Goal: Task Accomplishment & Management: Manage account settings

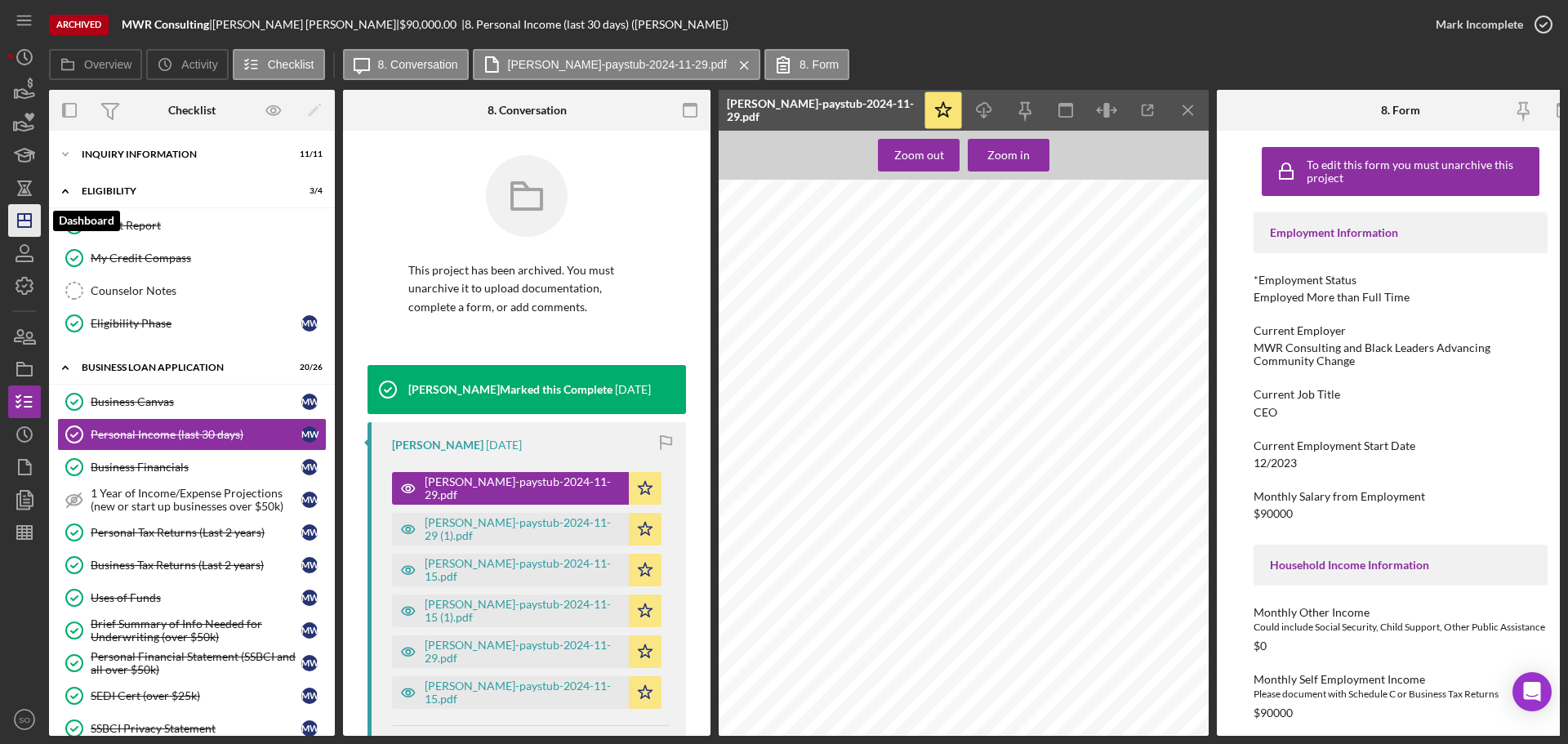
drag, startPoint x: 24, startPoint y: 219, endPoint x: 39, endPoint y: 212, distance: 16.6
click at [24, 220] on line "button" at bounding box center [25, 220] width 13 height 0
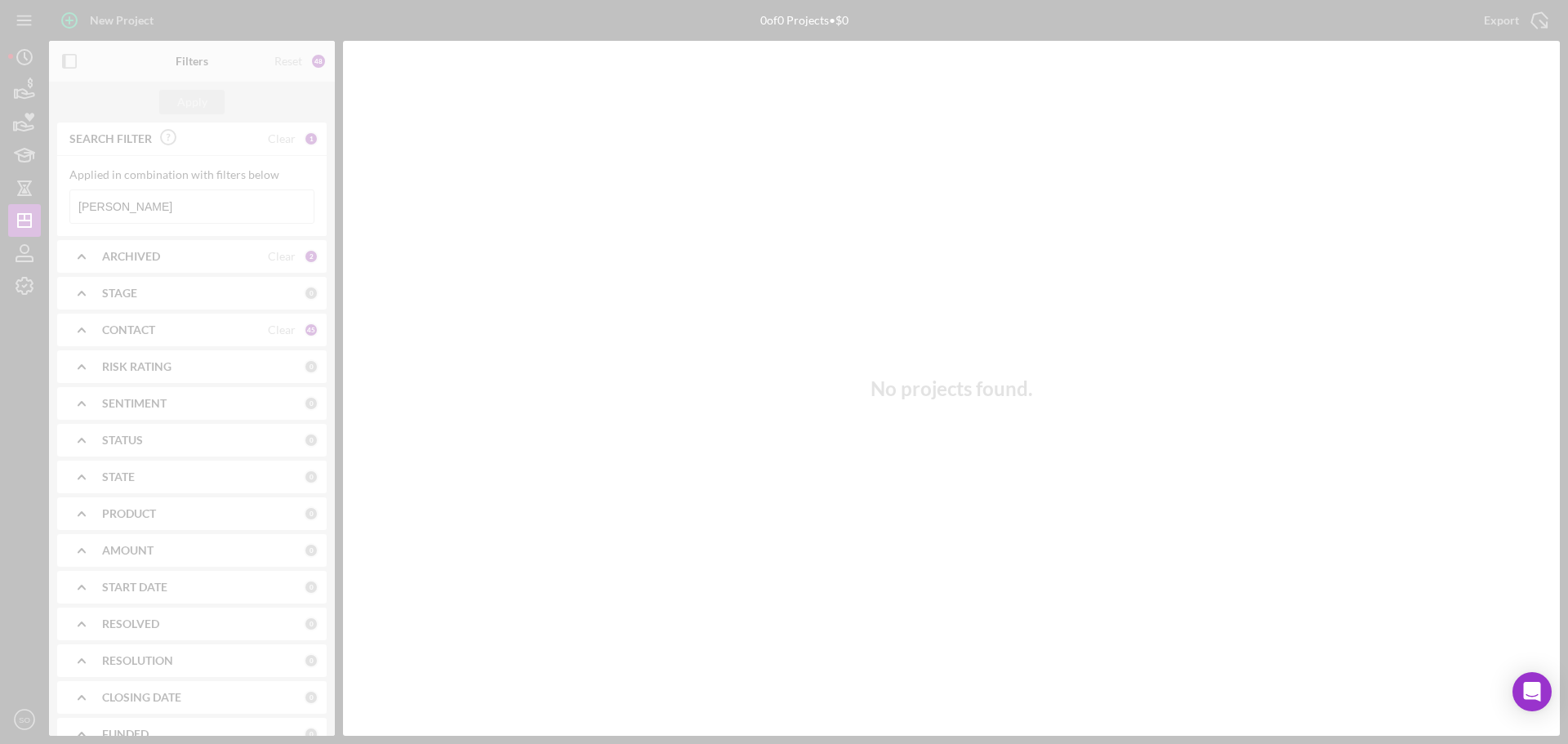
click at [164, 209] on div at bounding box center [784, 372] width 1568 height 744
click at [182, 199] on div at bounding box center [784, 372] width 1568 height 744
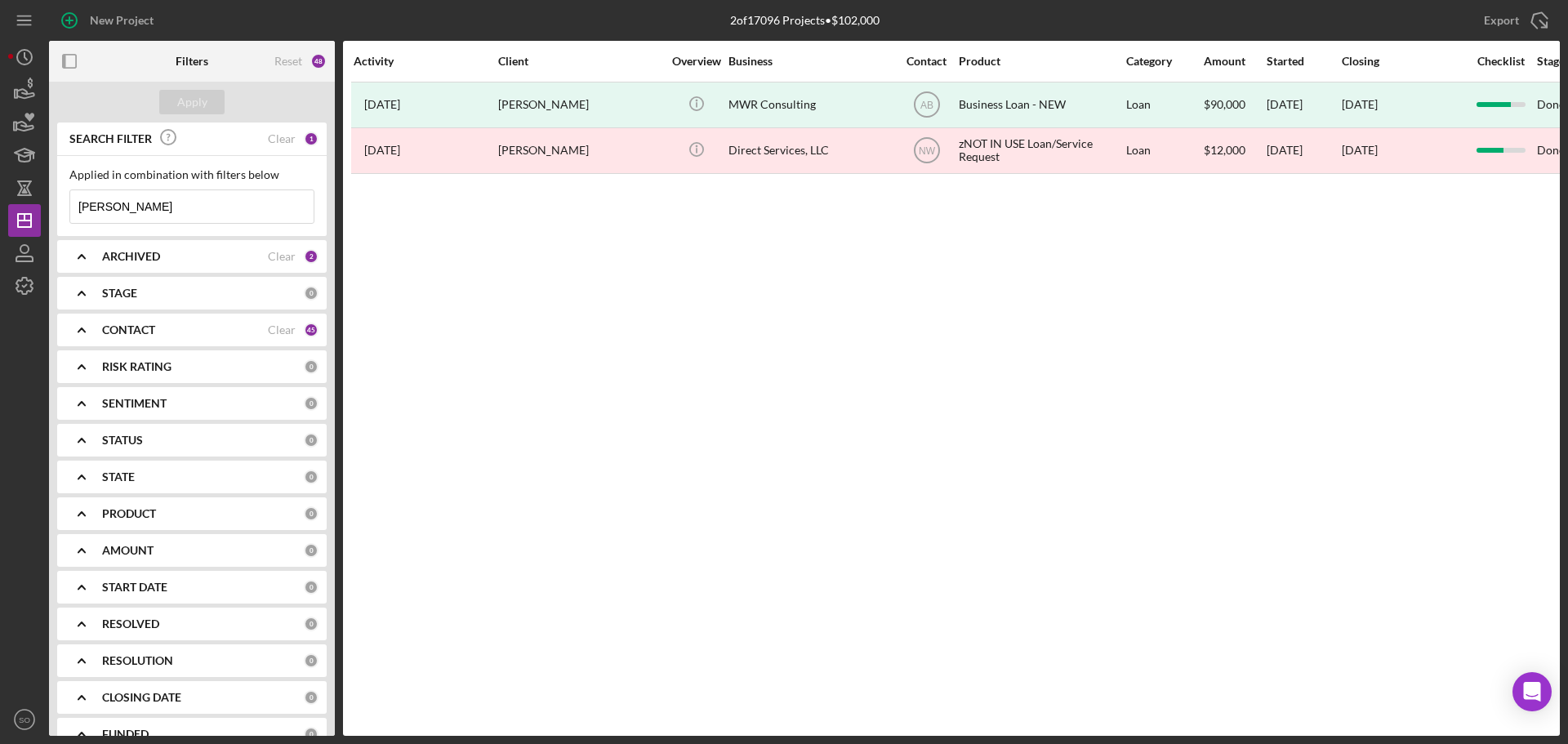
click at [180, 204] on input "[PERSON_NAME]" at bounding box center [192, 206] width 243 height 32
type input "W"
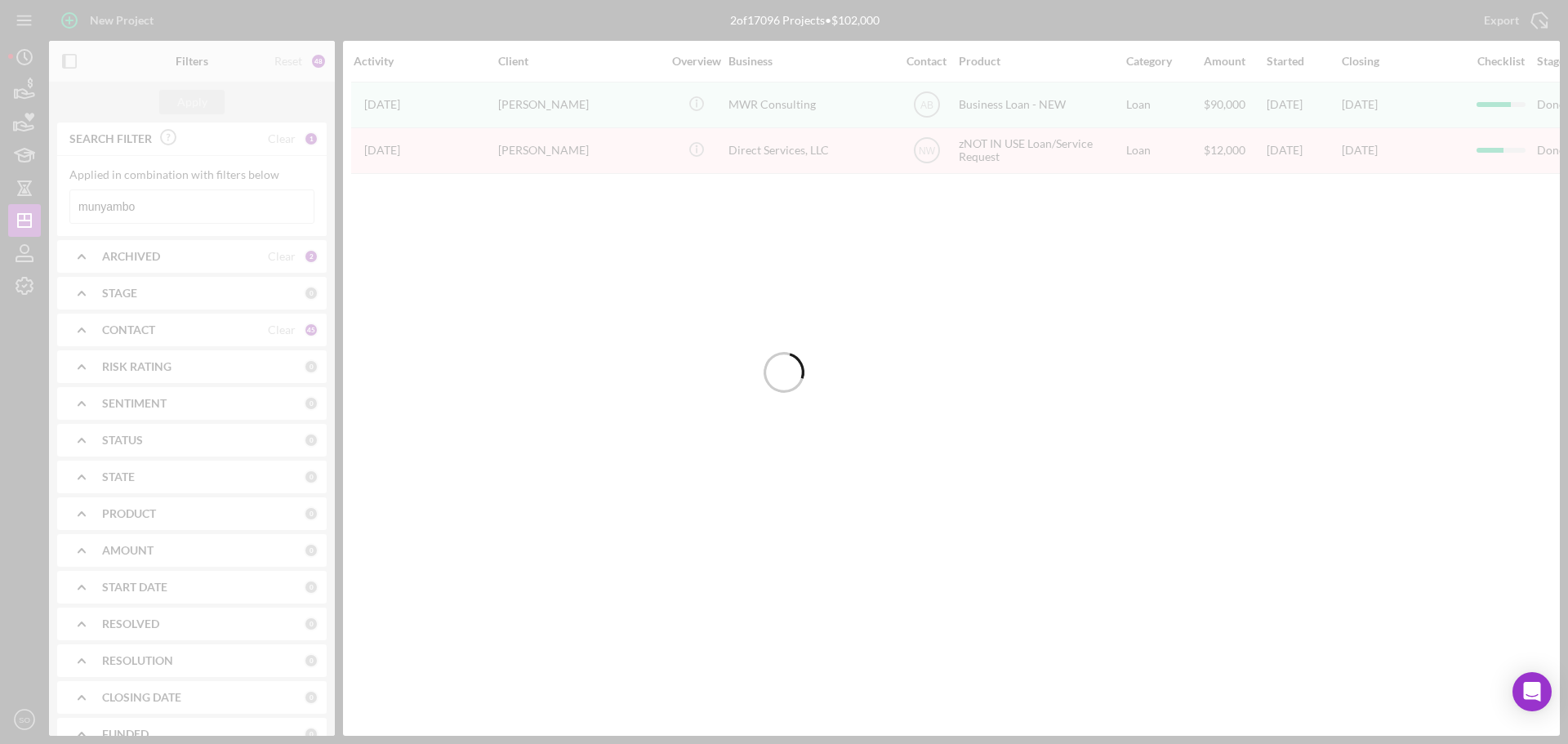
type input "munyambo"
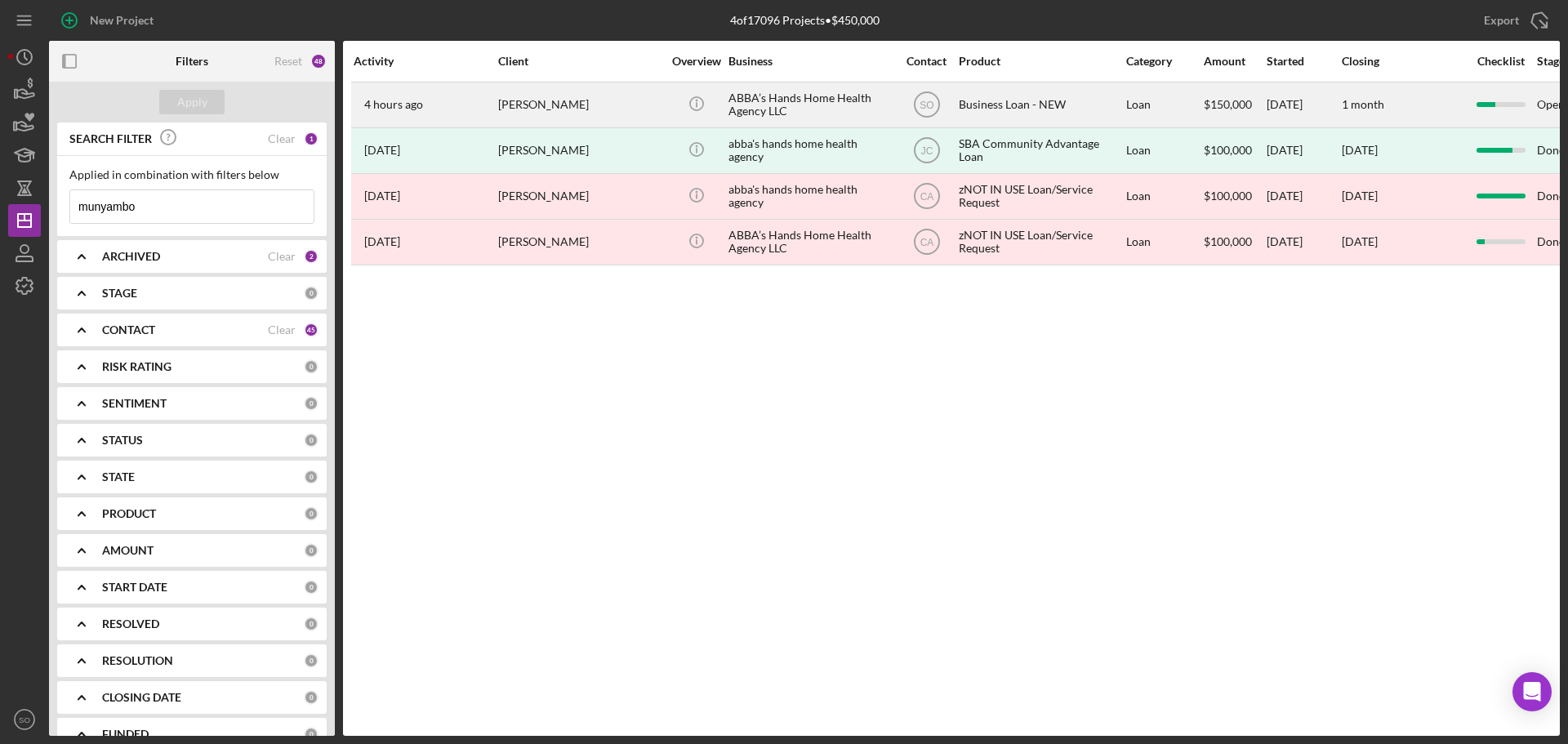
click at [553, 107] on div "[PERSON_NAME]" at bounding box center [580, 105] width 163 height 43
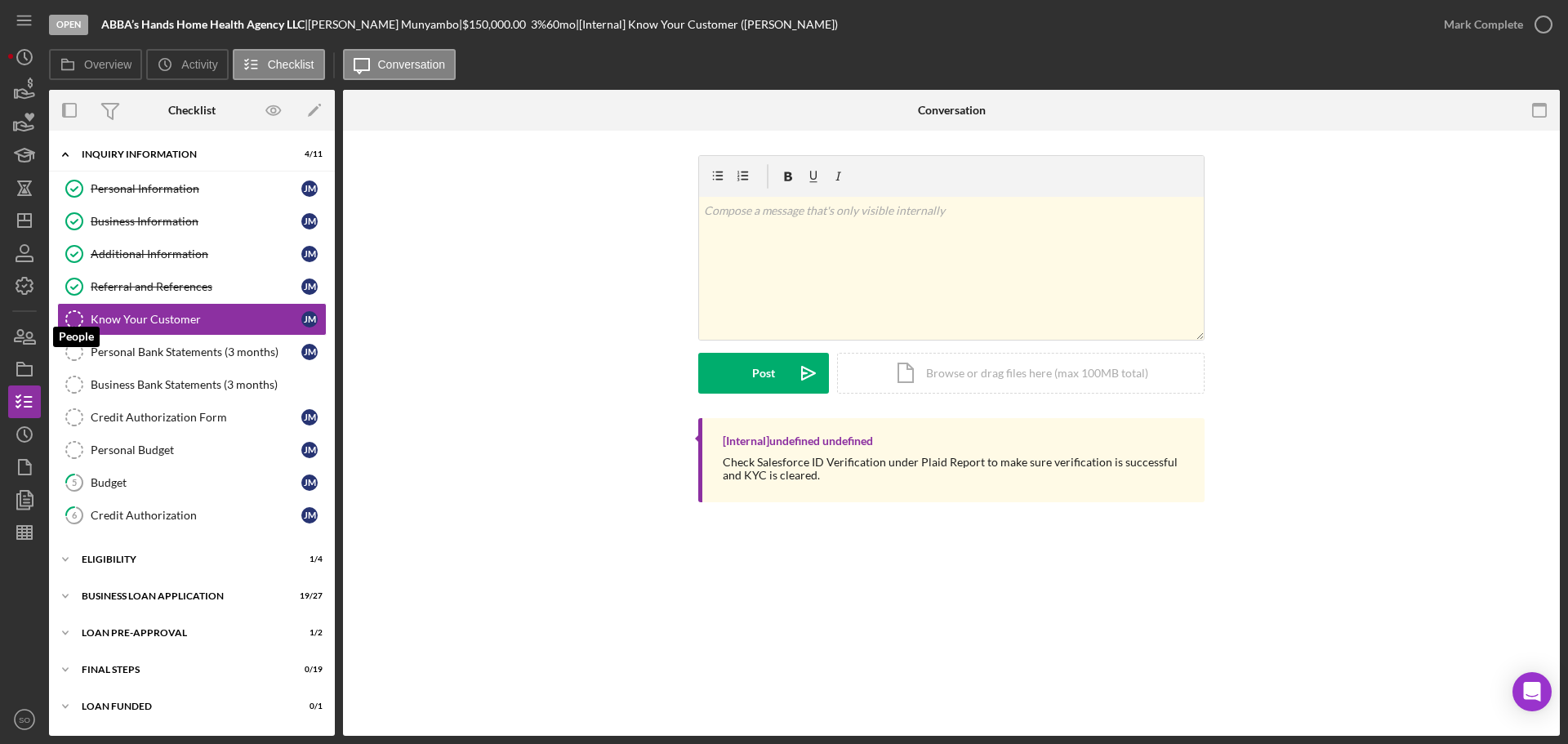
drag, startPoint x: 28, startPoint y: 339, endPoint x: 42, endPoint y: 338, distance: 14.0
click at [28, 339] on icon "button" at bounding box center [30, 338] width 12 height 12
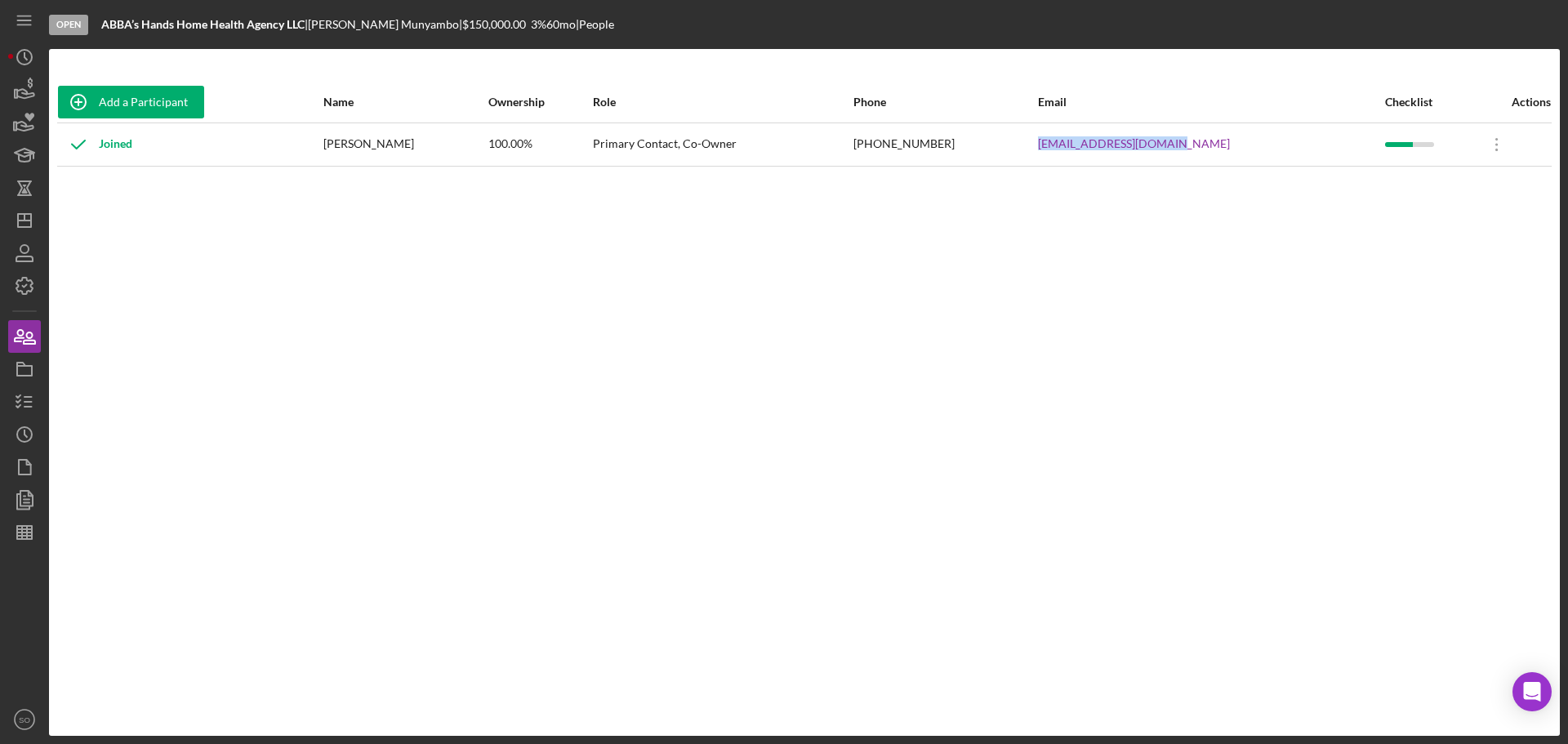
drag, startPoint x: 1242, startPoint y: 143, endPoint x: 1080, endPoint y: 144, distance: 162.0
click at [1080, 144] on tr "Joined [PERSON_NAME] 100.00% Primary Contact, Co-Owner [PHONE_NUMBER] [EMAIL_AD…" at bounding box center [804, 144] width 1494 height 43
copy tr "[EMAIL_ADDRESS][DOMAIN_NAME]"
click at [22, 396] on icon "button" at bounding box center [24, 401] width 41 height 41
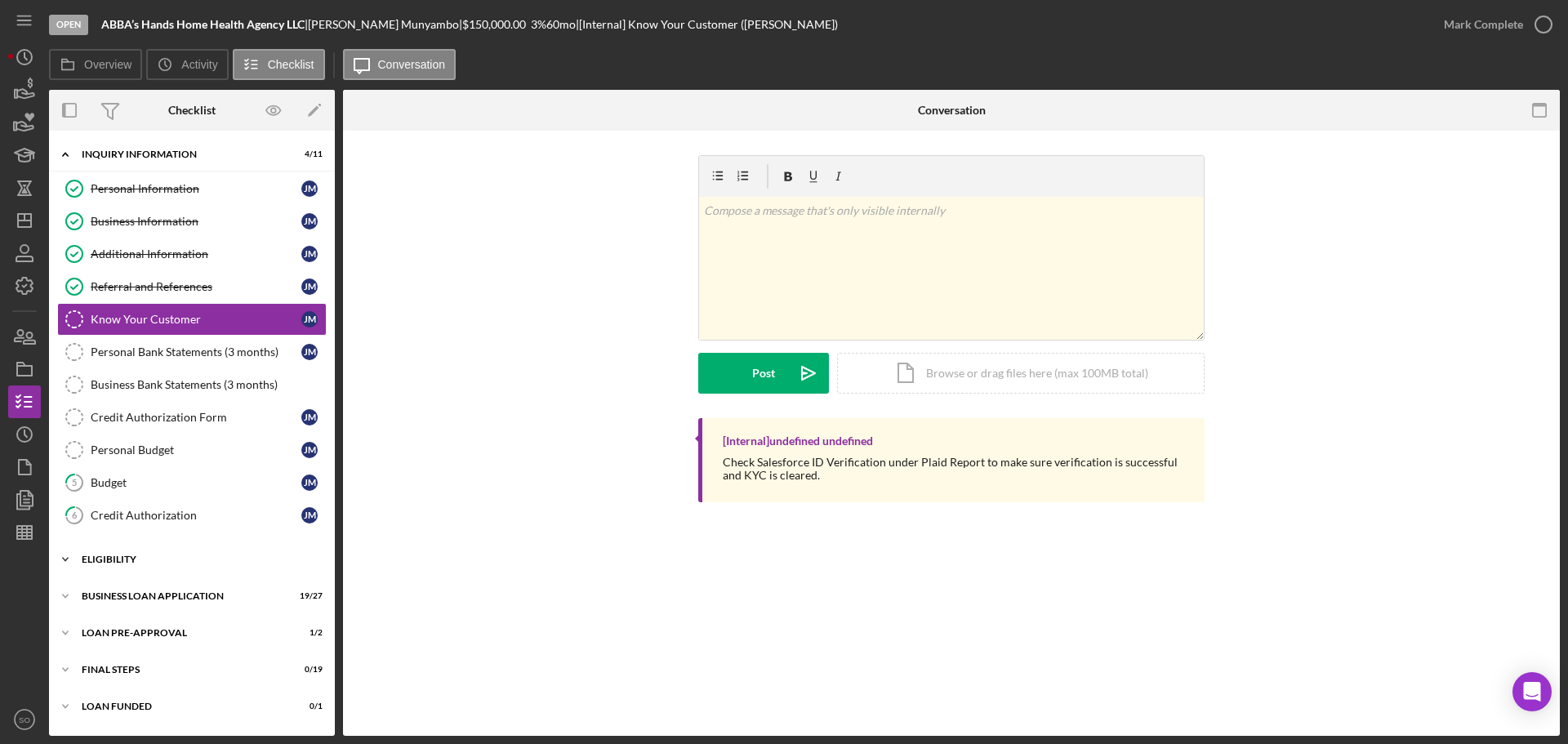
click at [111, 550] on div "Icon/Expander ELIGIBILITY 1 / 4" at bounding box center [191, 559] width 286 height 32
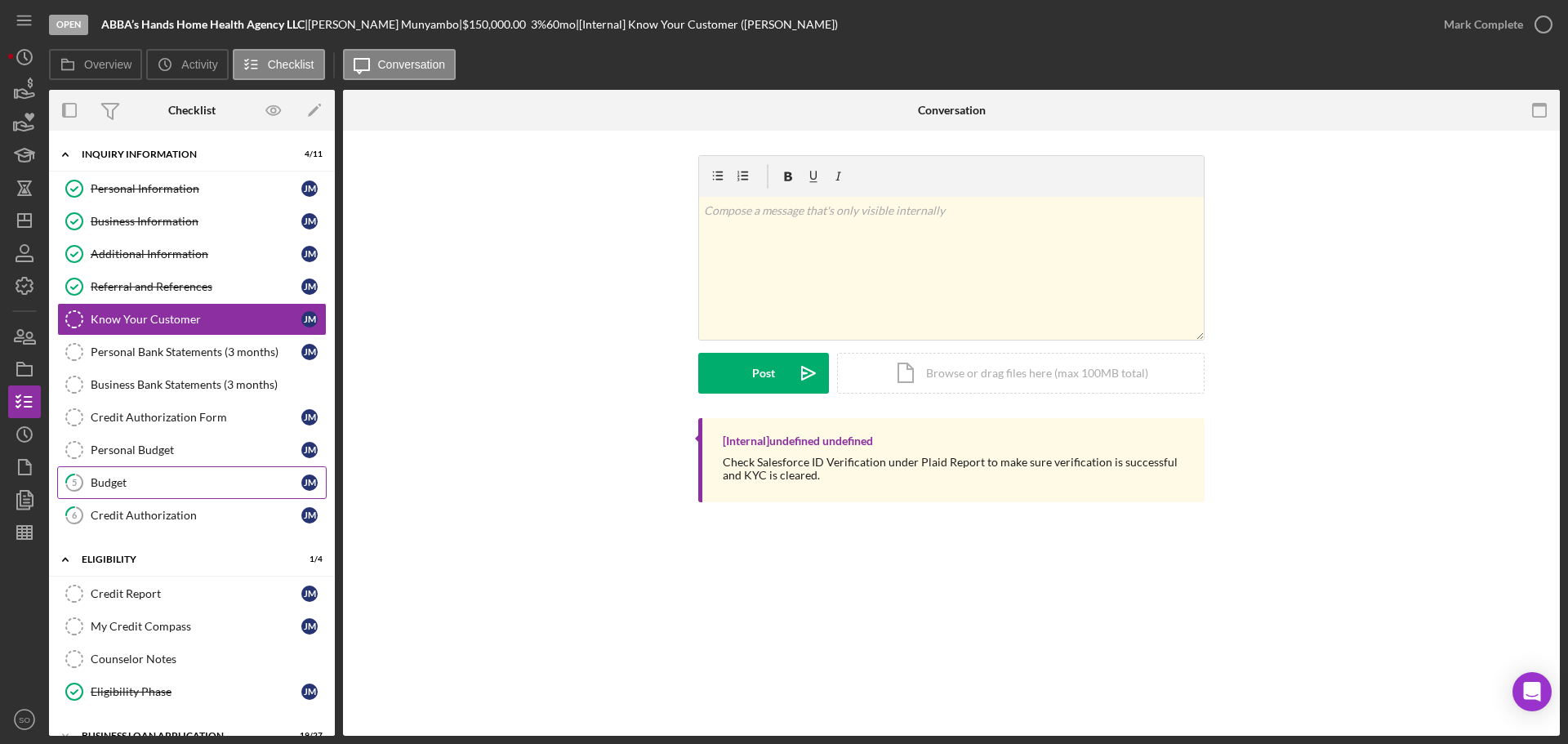
click at [118, 484] on div "Budget" at bounding box center [195, 482] width 210 height 13
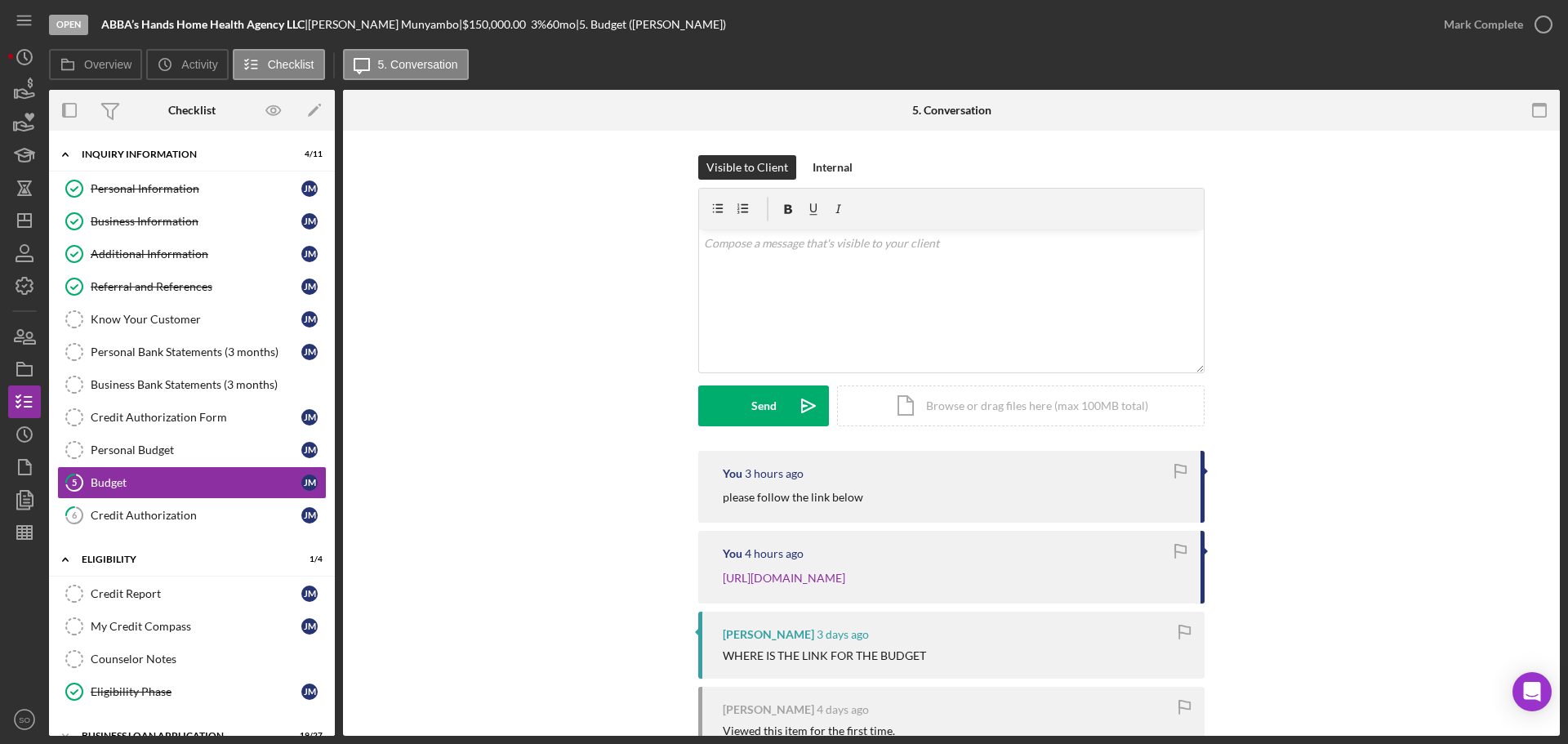
scroll to position [156, 0]
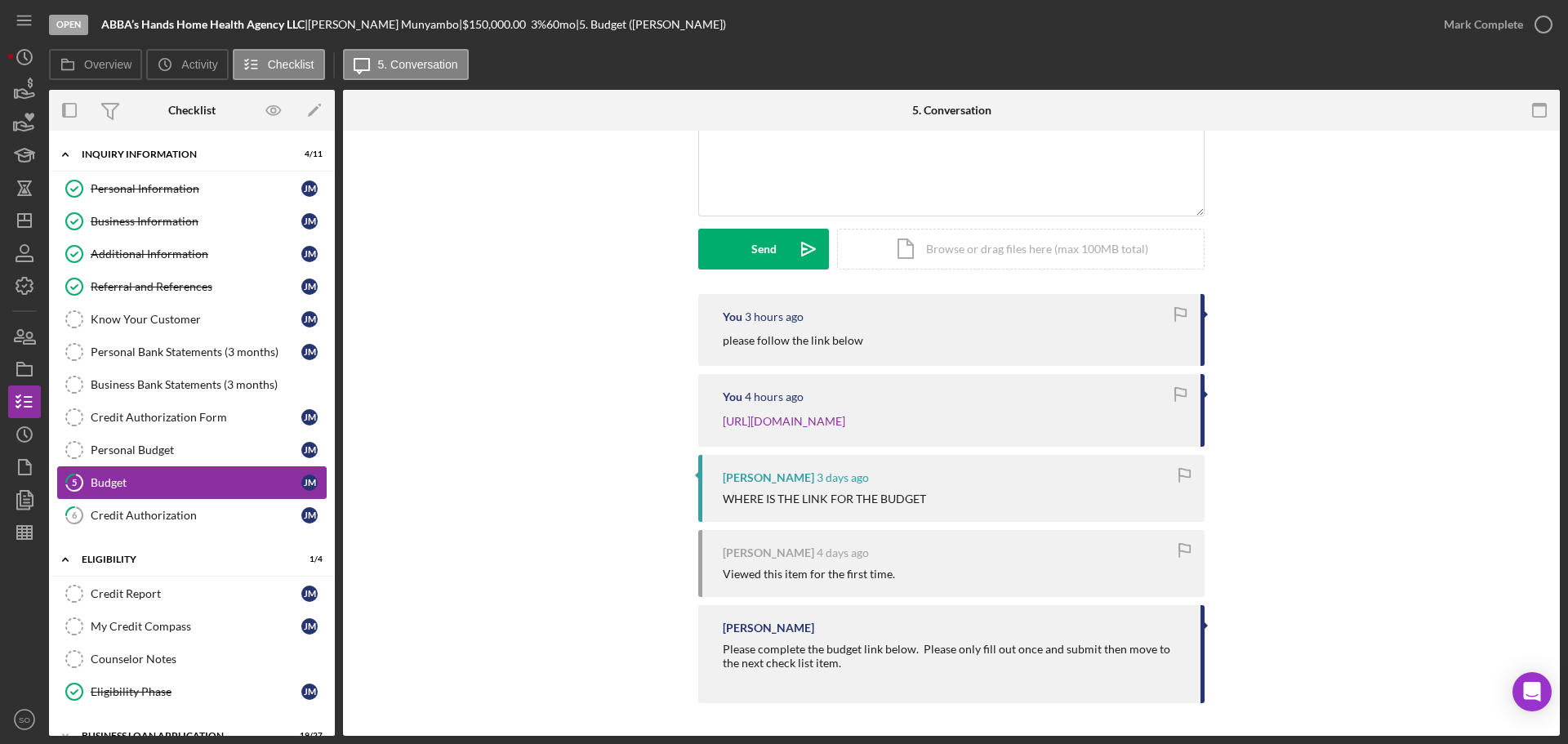
drag, startPoint x: 165, startPoint y: 511, endPoint x: 308, endPoint y: 487, distance: 145.0
click at [165, 511] on div "Credit Authorization" at bounding box center [195, 515] width 210 height 13
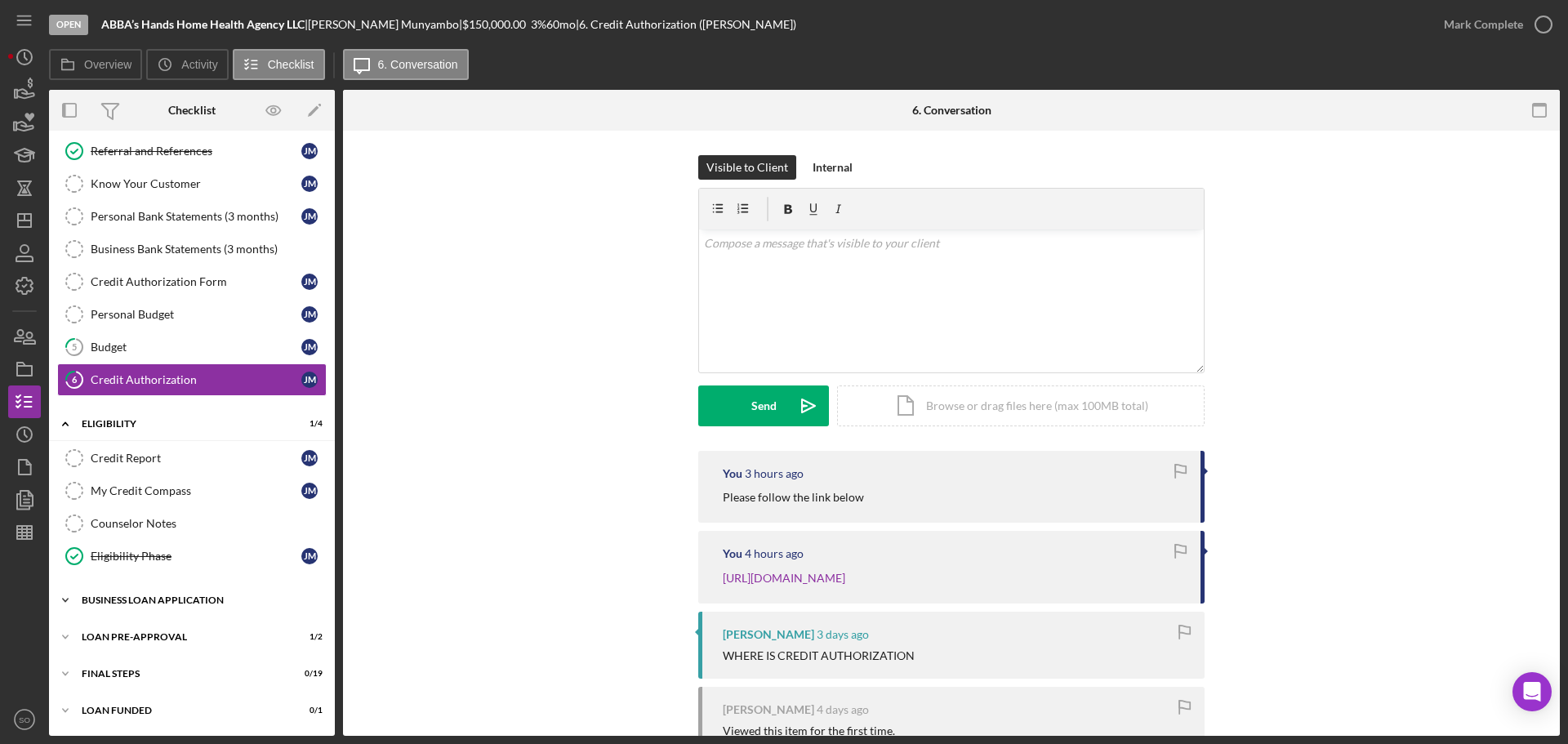
click at [163, 602] on div "BUSINESS LOAN APPLICATION" at bounding box center [198, 600] width 233 height 10
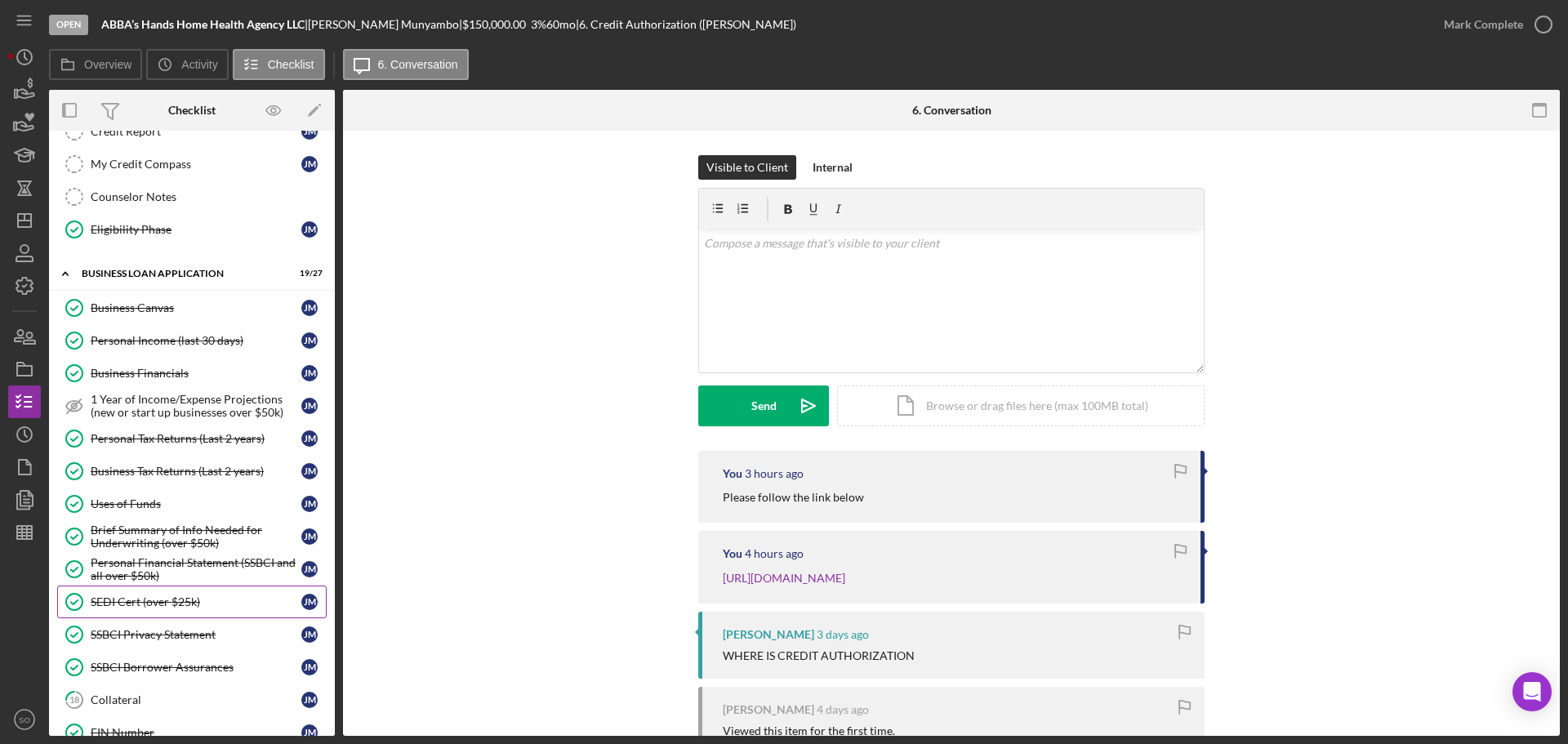
scroll to position [136, 0]
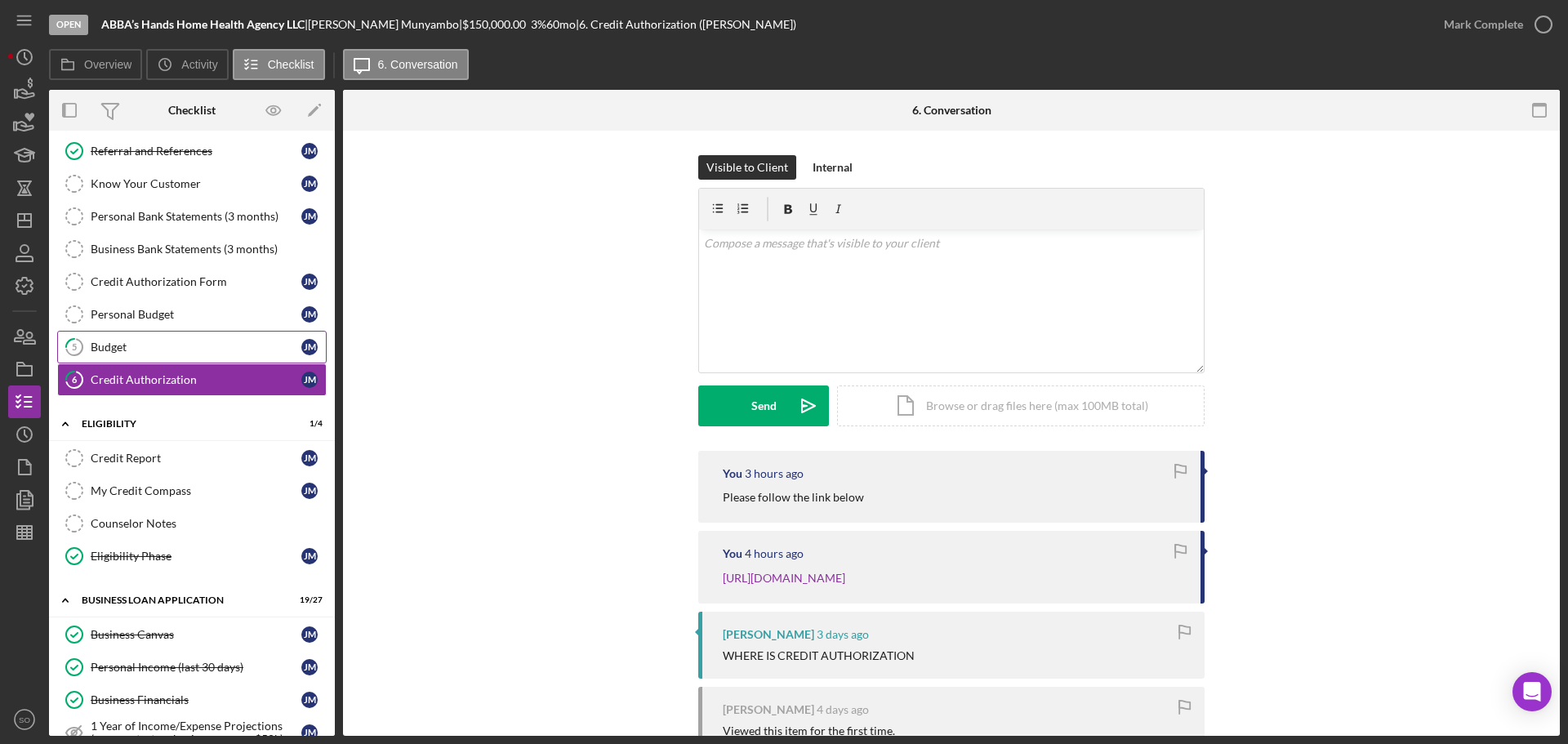
click at [135, 341] on div "Budget" at bounding box center [195, 347] width 210 height 13
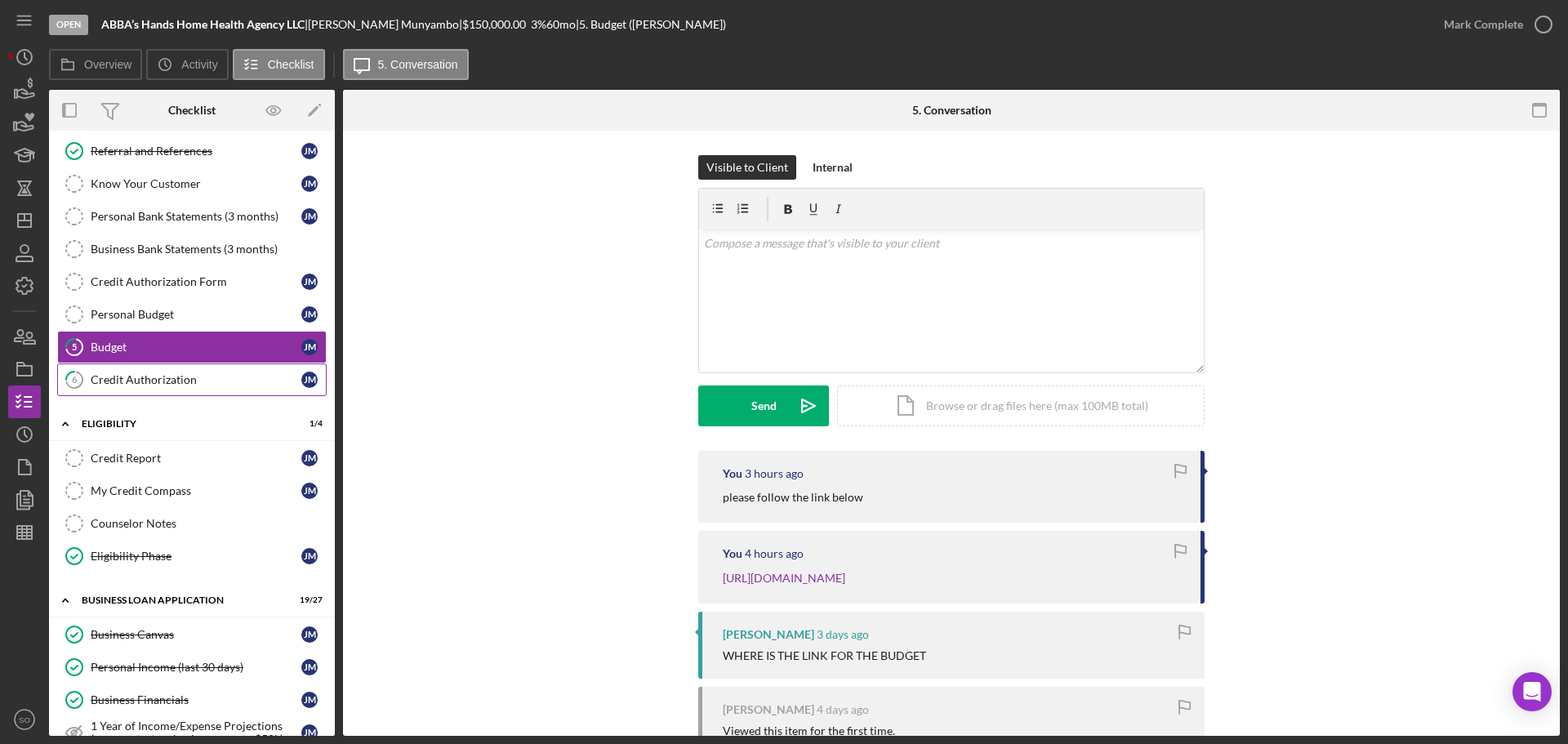
click at [147, 385] on div "Credit Authorization" at bounding box center [195, 380] width 210 height 13
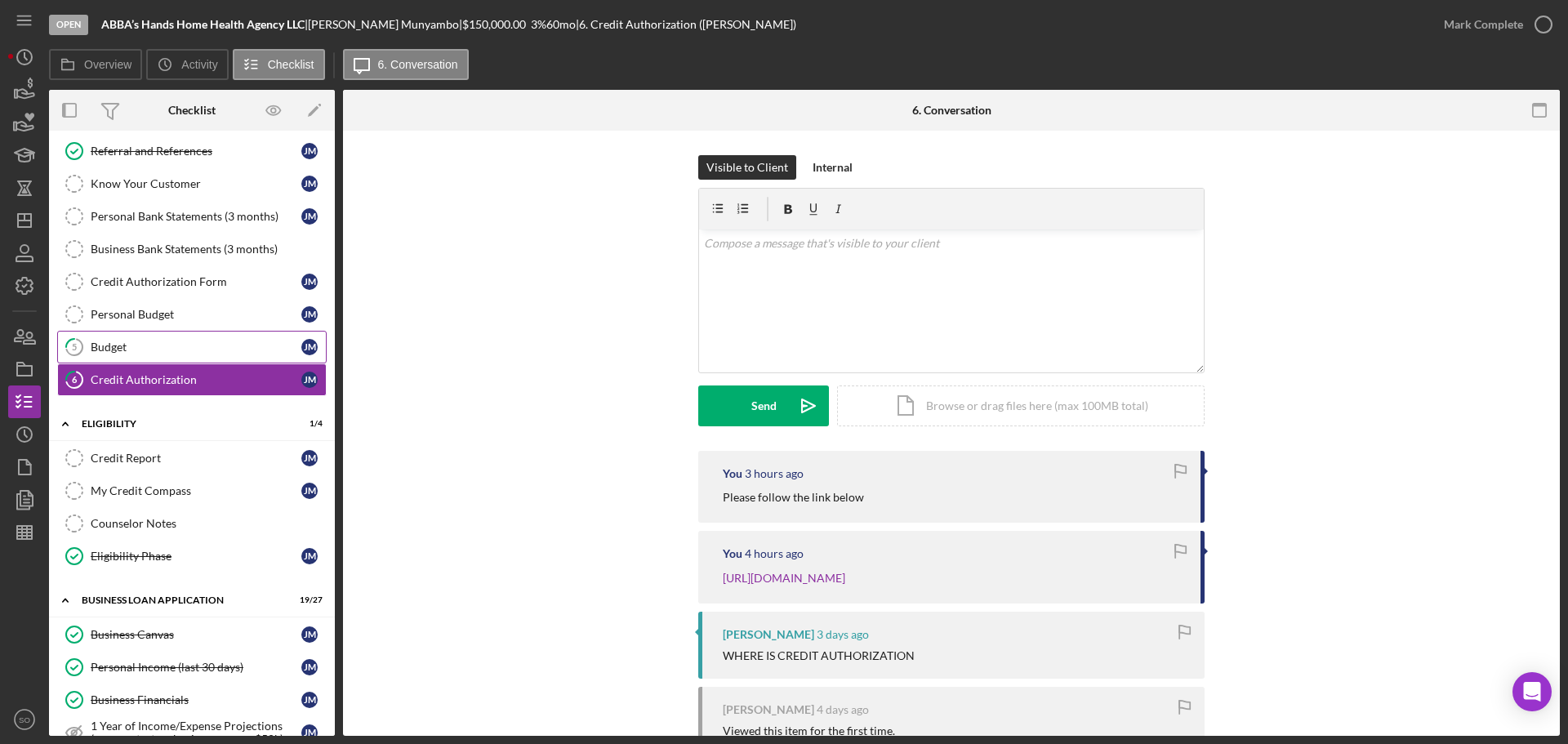
click at [148, 343] on div "Budget" at bounding box center [195, 347] width 210 height 13
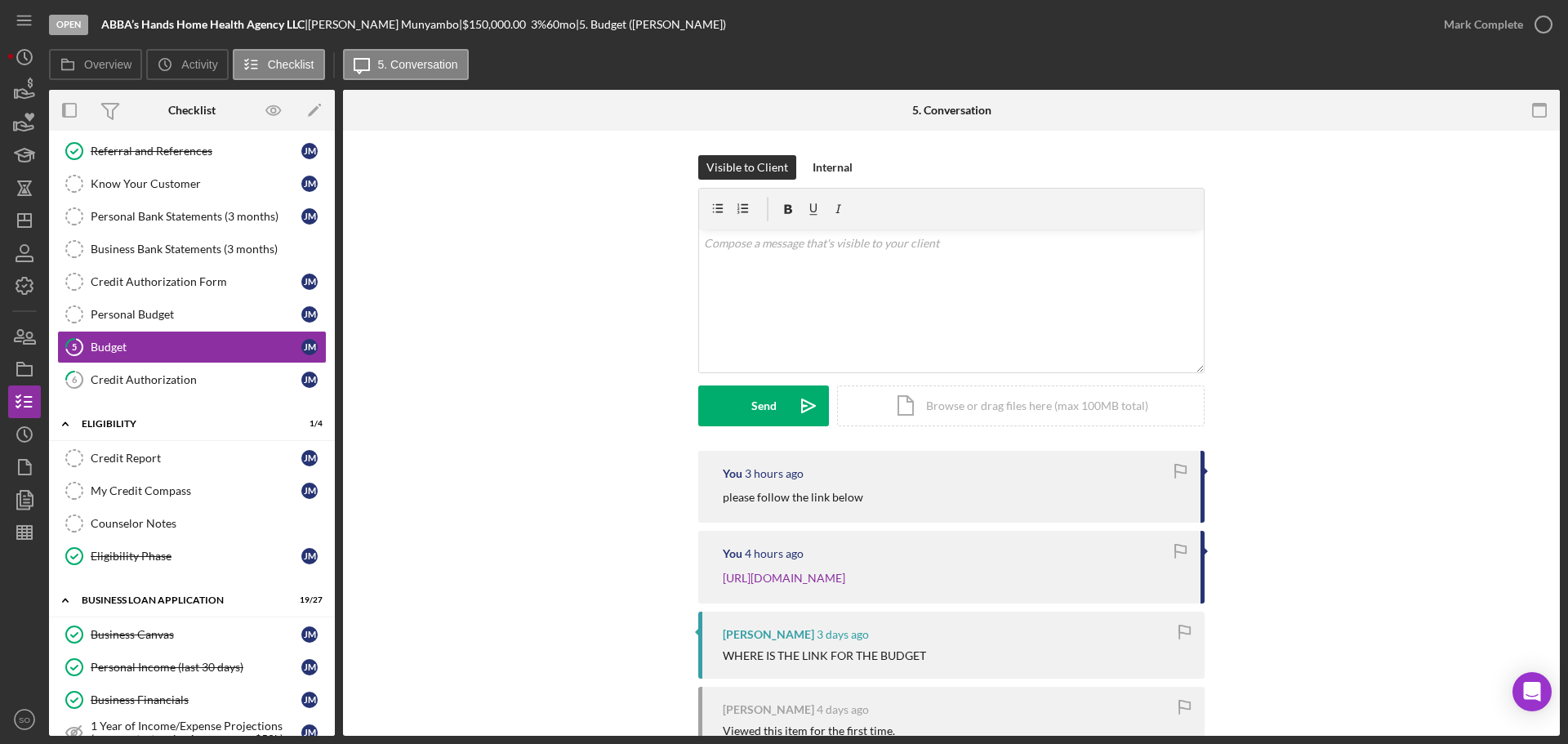
scroll to position [156, 0]
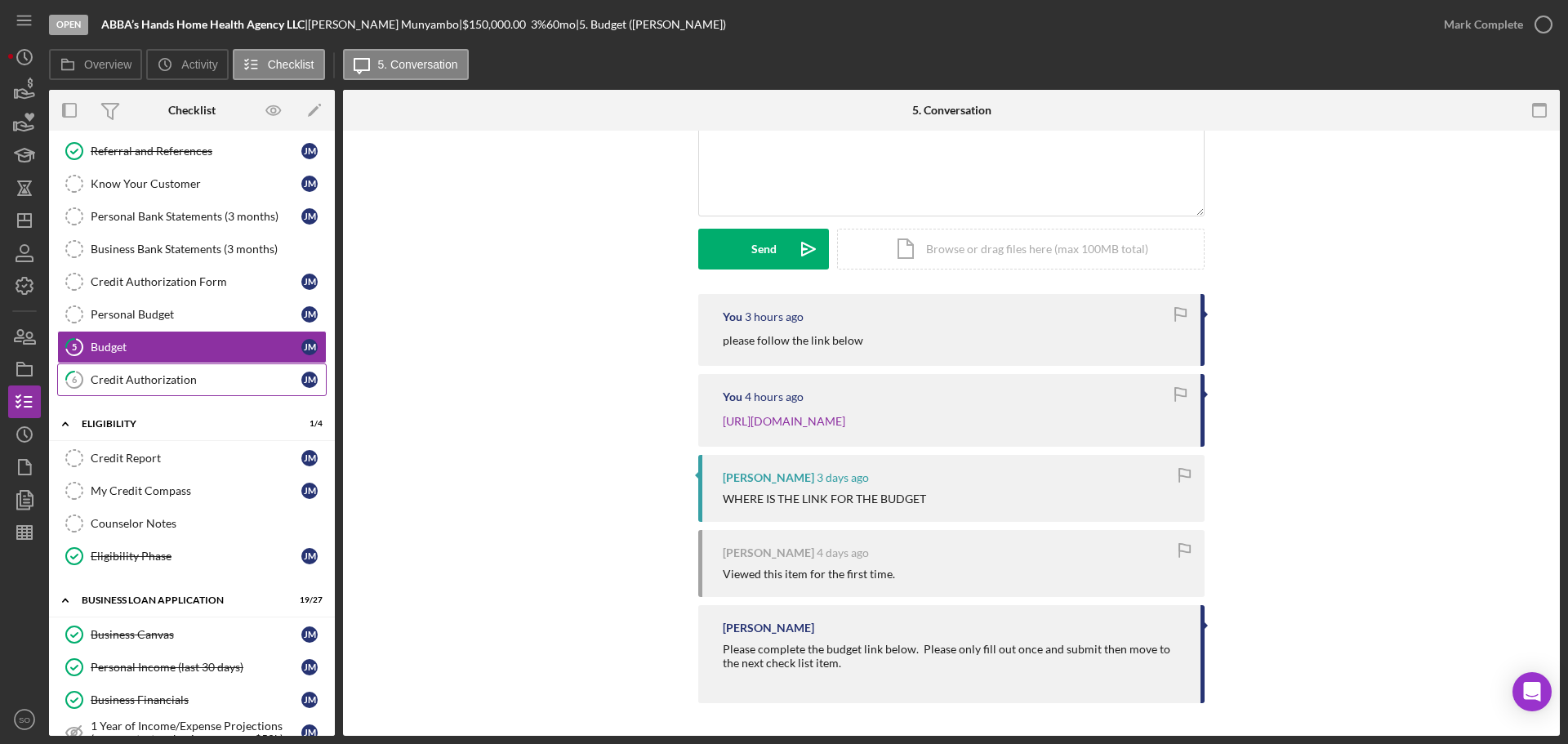
click at [126, 377] on div "Credit Authorization" at bounding box center [195, 380] width 210 height 13
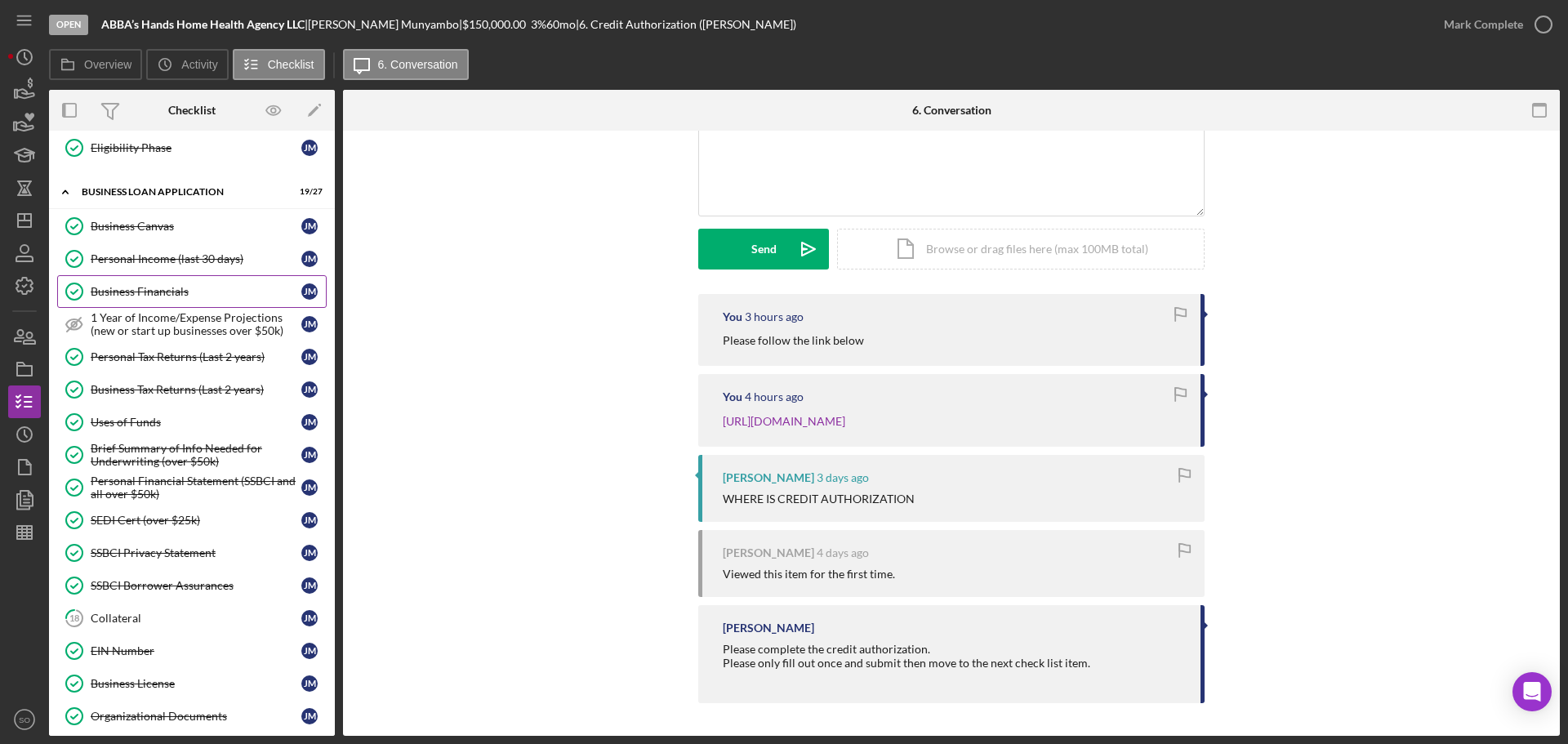
scroll to position [217, 0]
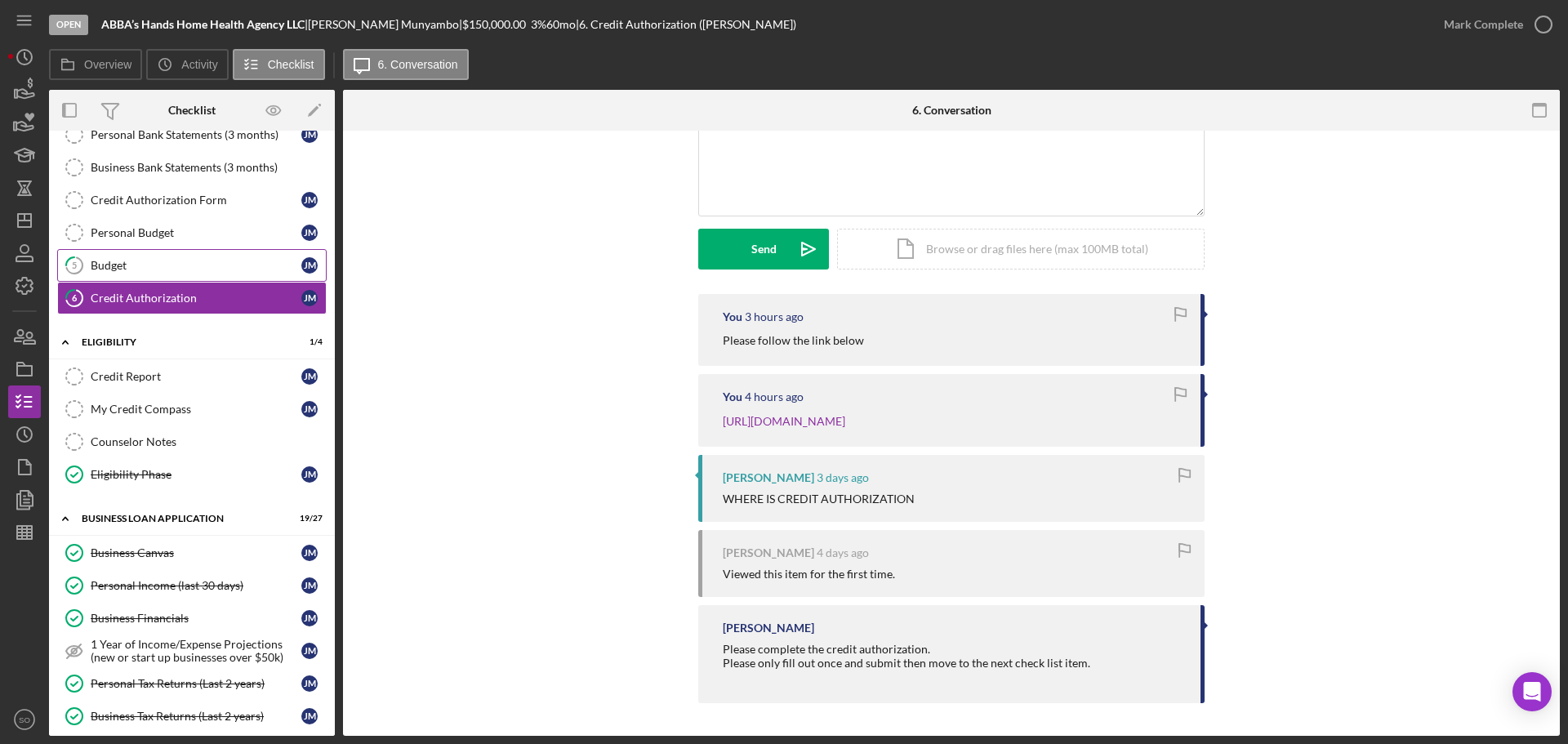
click at [156, 263] on div "Budget" at bounding box center [195, 266] width 210 height 13
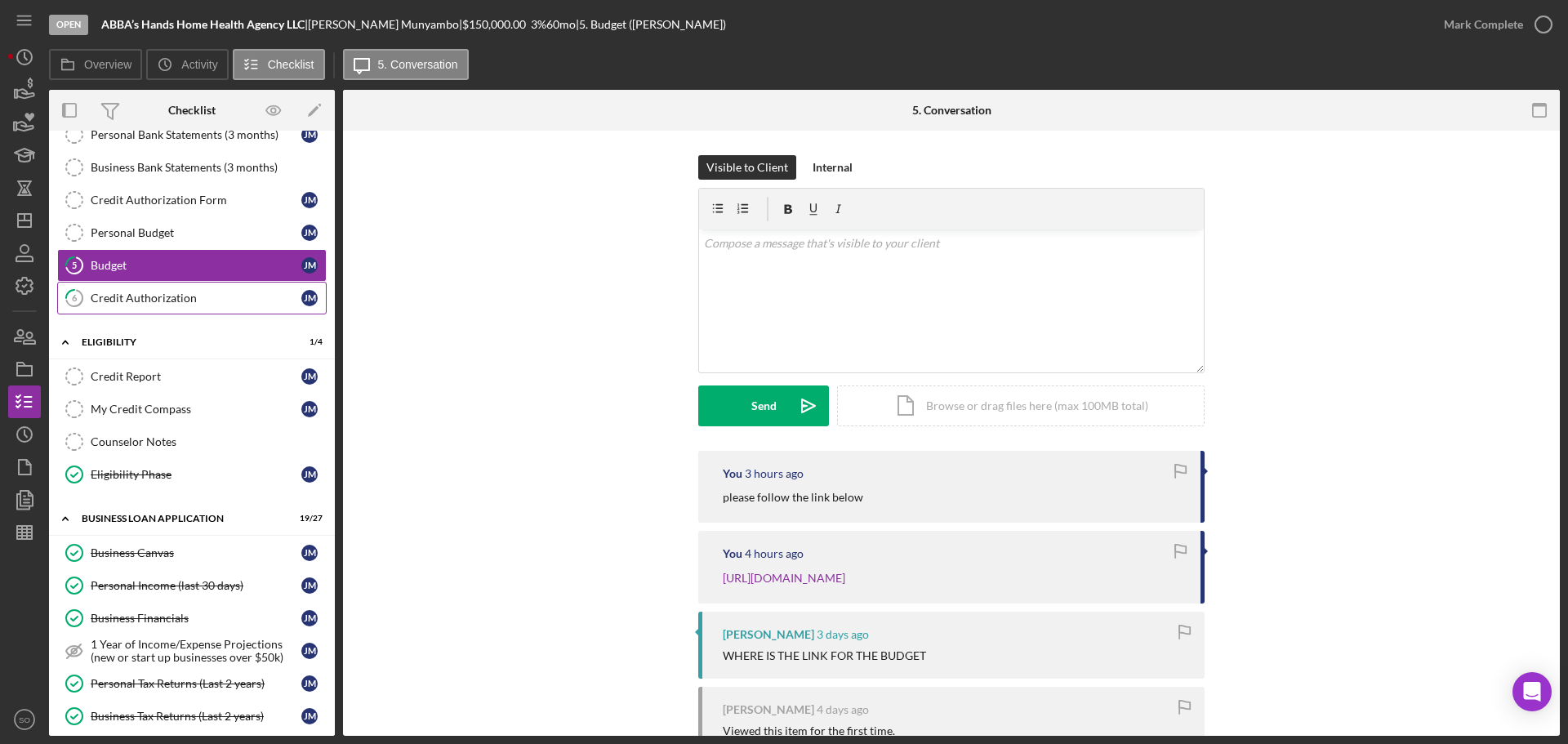
click at [156, 295] on div "Credit Authorization" at bounding box center [195, 298] width 210 height 13
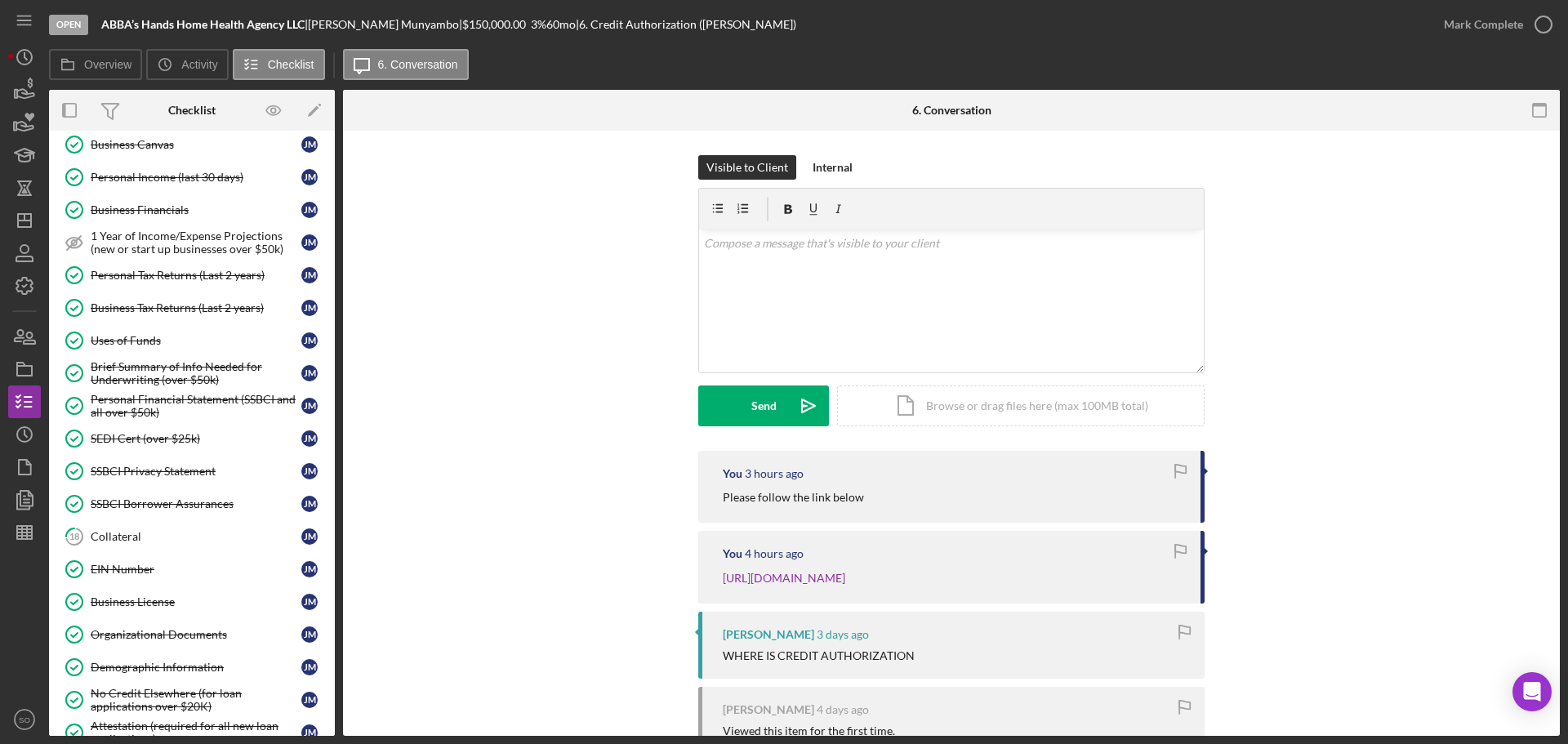
scroll to position [1026, 0]
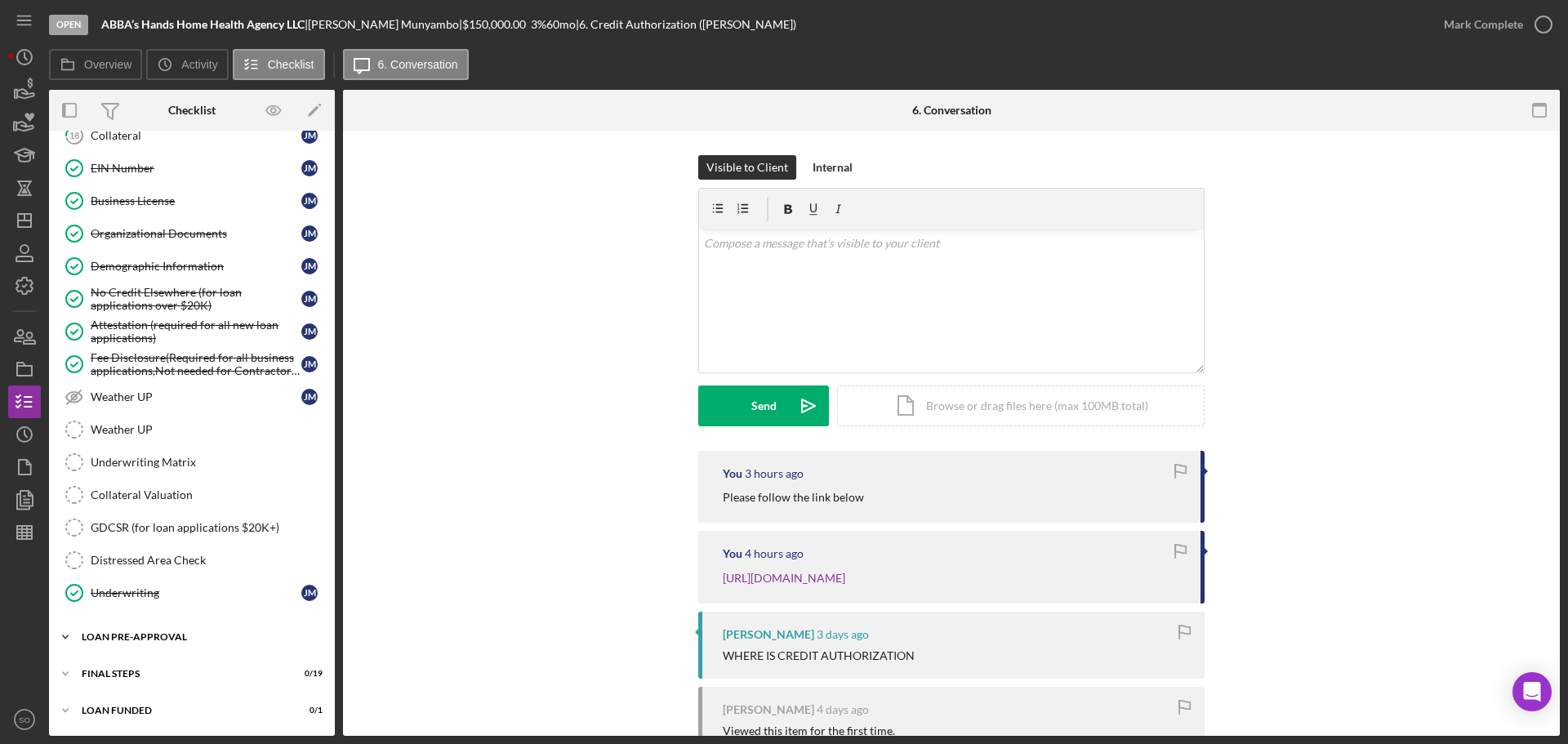
click at [162, 632] on div "LOAN PRE-APPROVAL" at bounding box center [198, 636] width 233 height 10
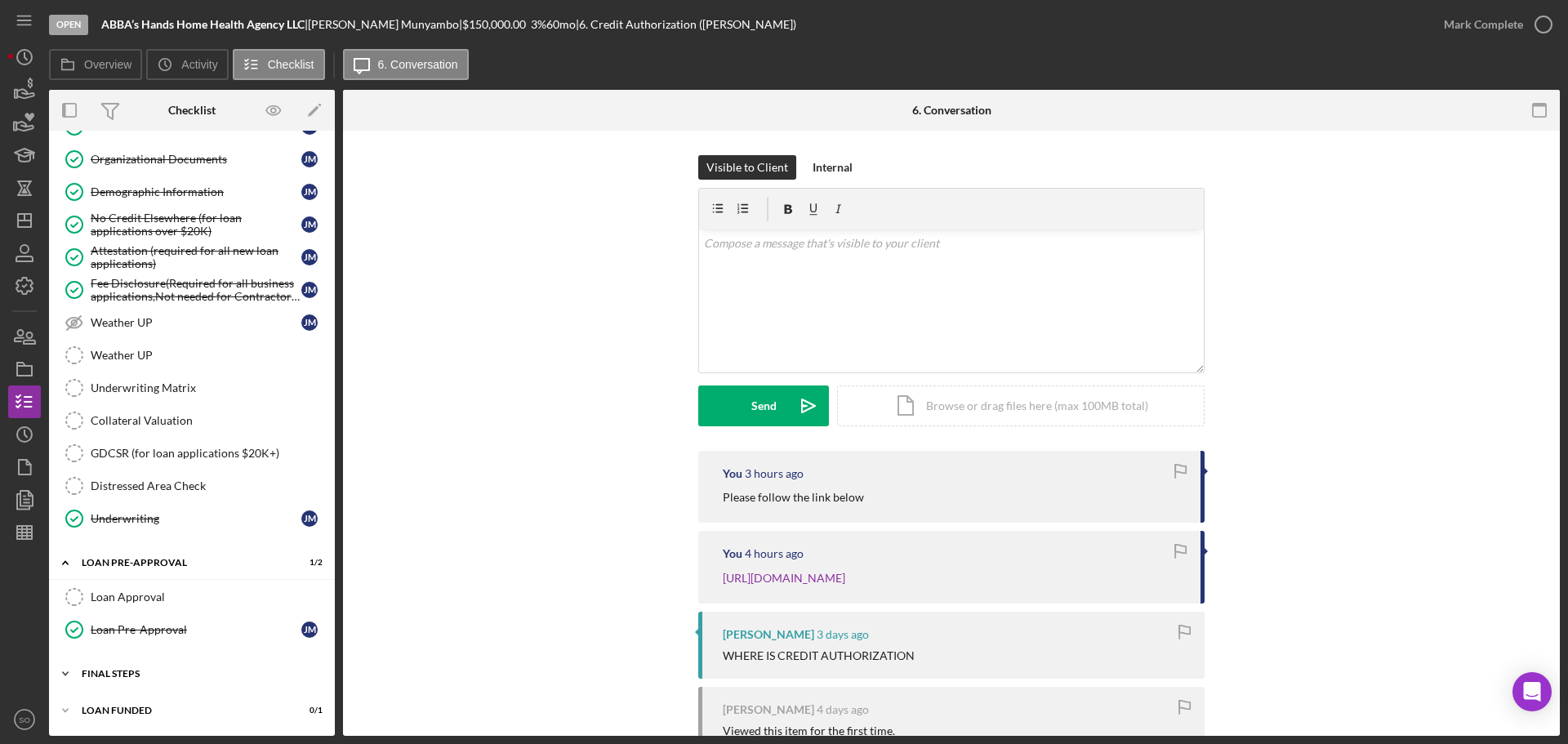
click at [131, 670] on div "FINAL STEPS" at bounding box center [198, 674] width 233 height 10
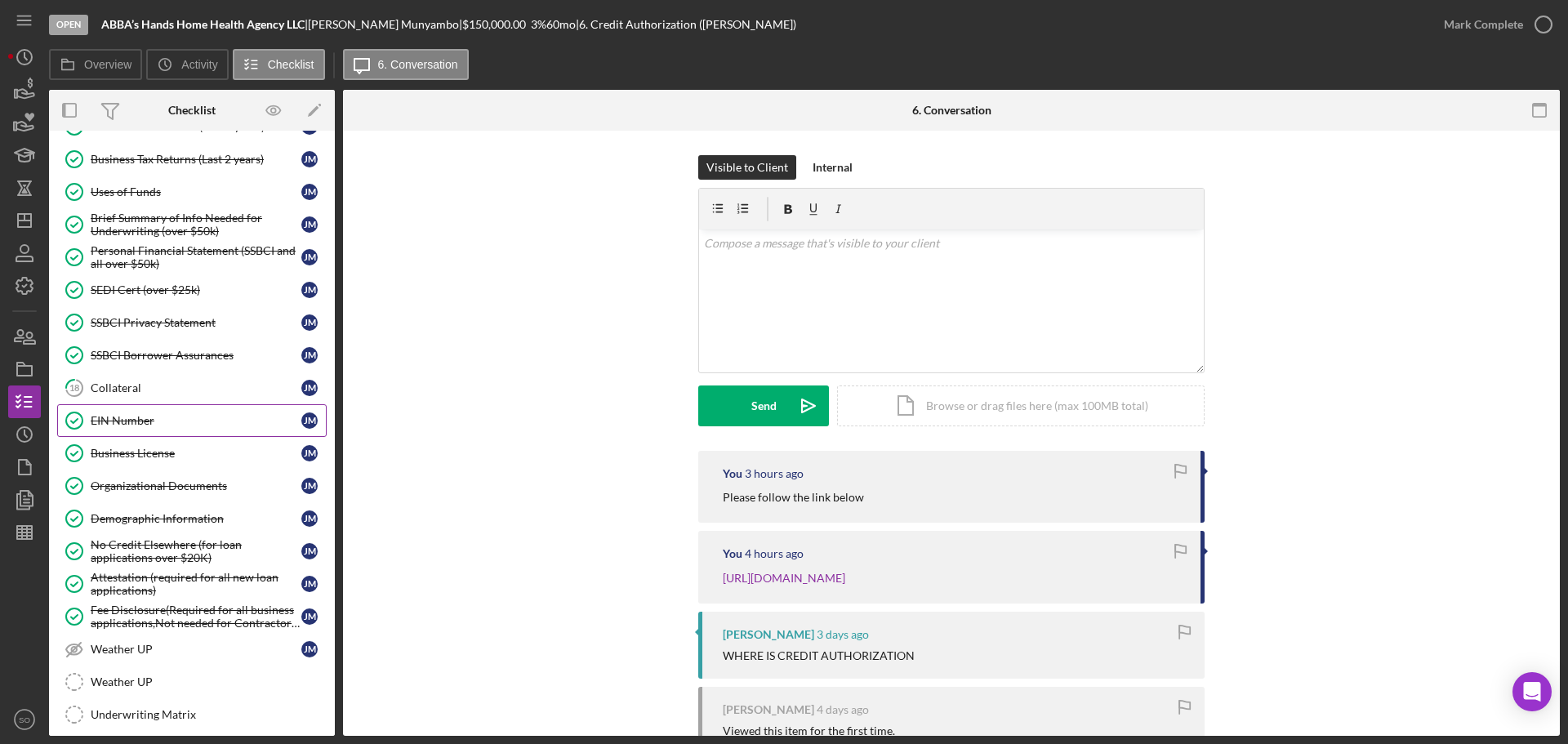
scroll to position [611, 0]
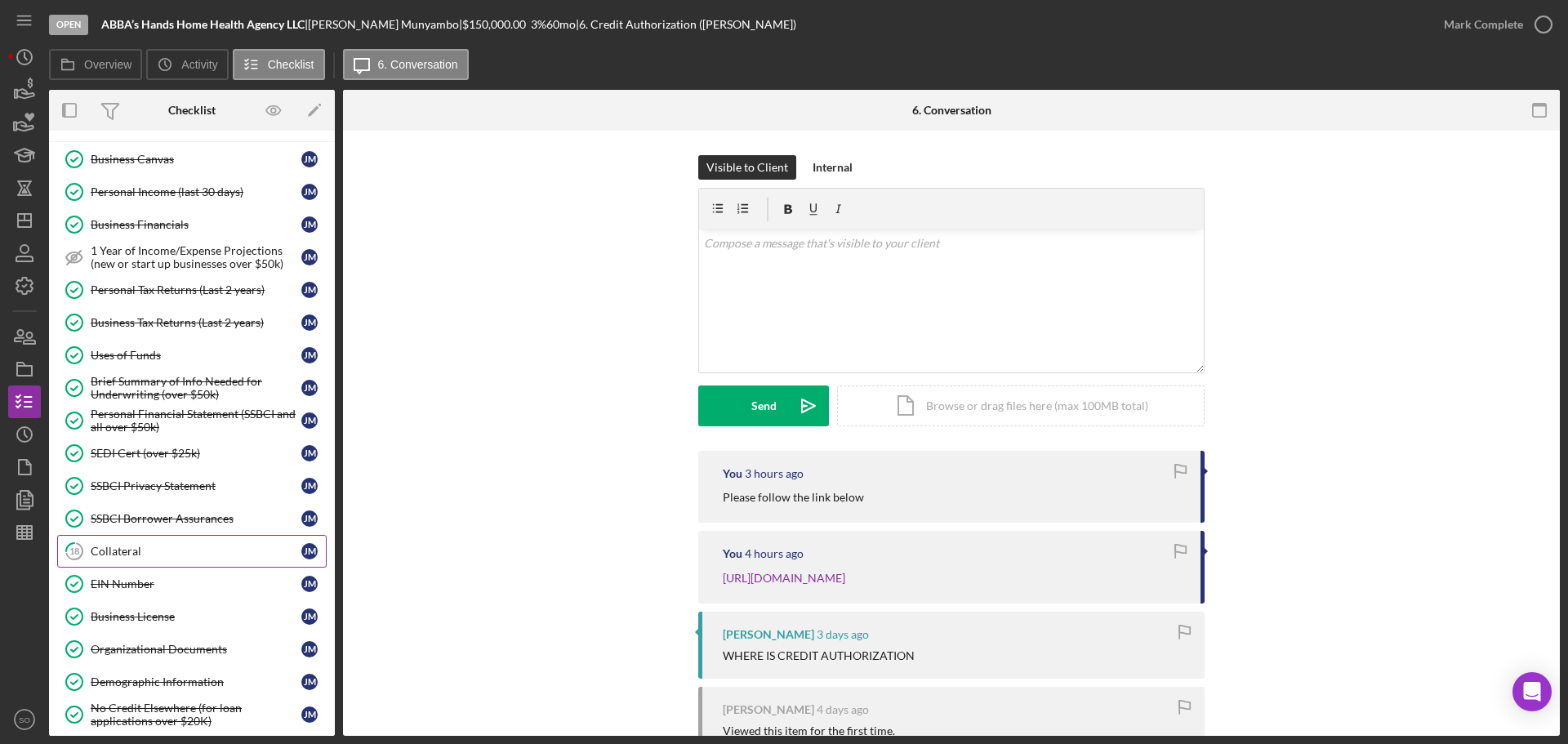
click at [115, 551] on div "Collateral" at bounding box center [195, 551] width 210 height 13
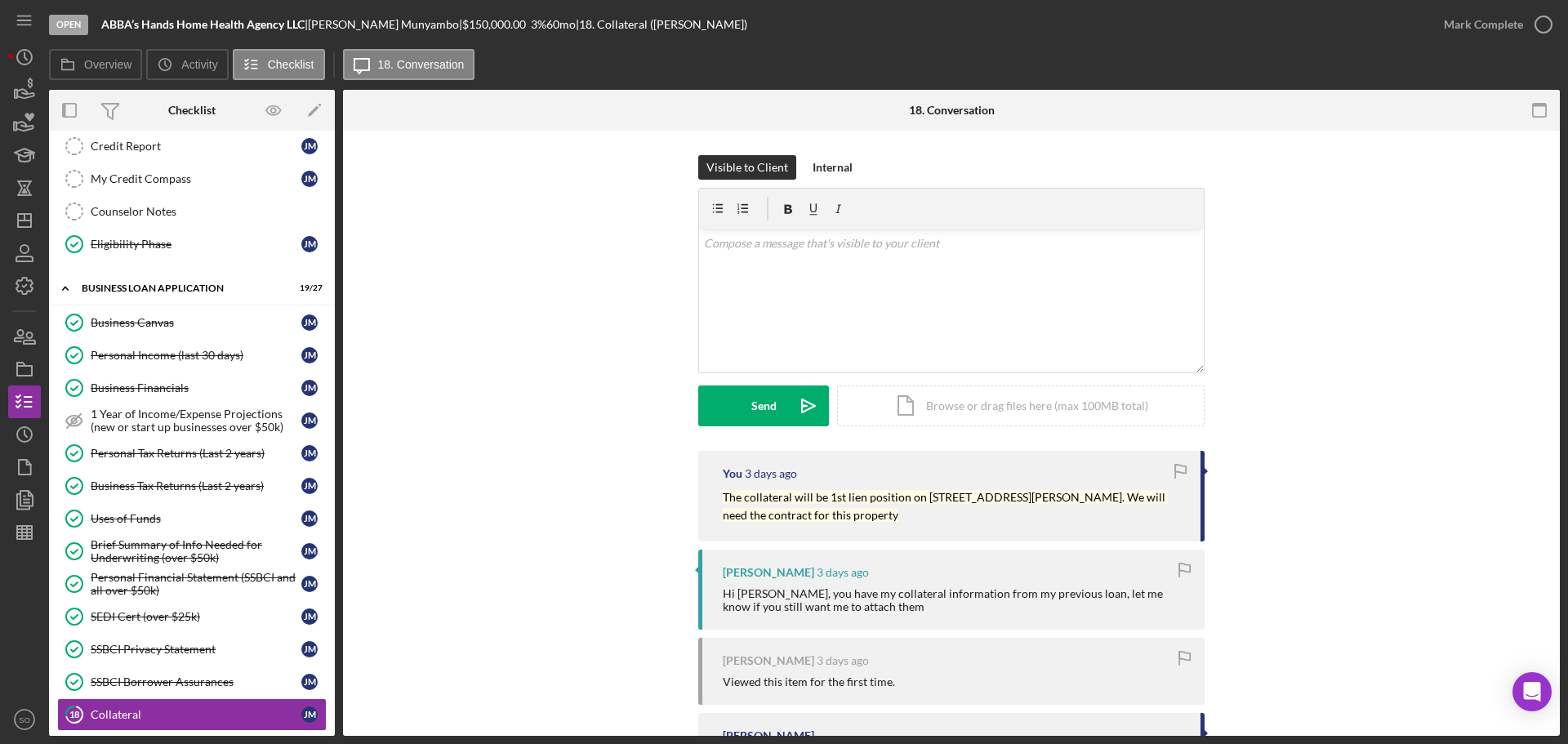
scroll to position [121, 0]
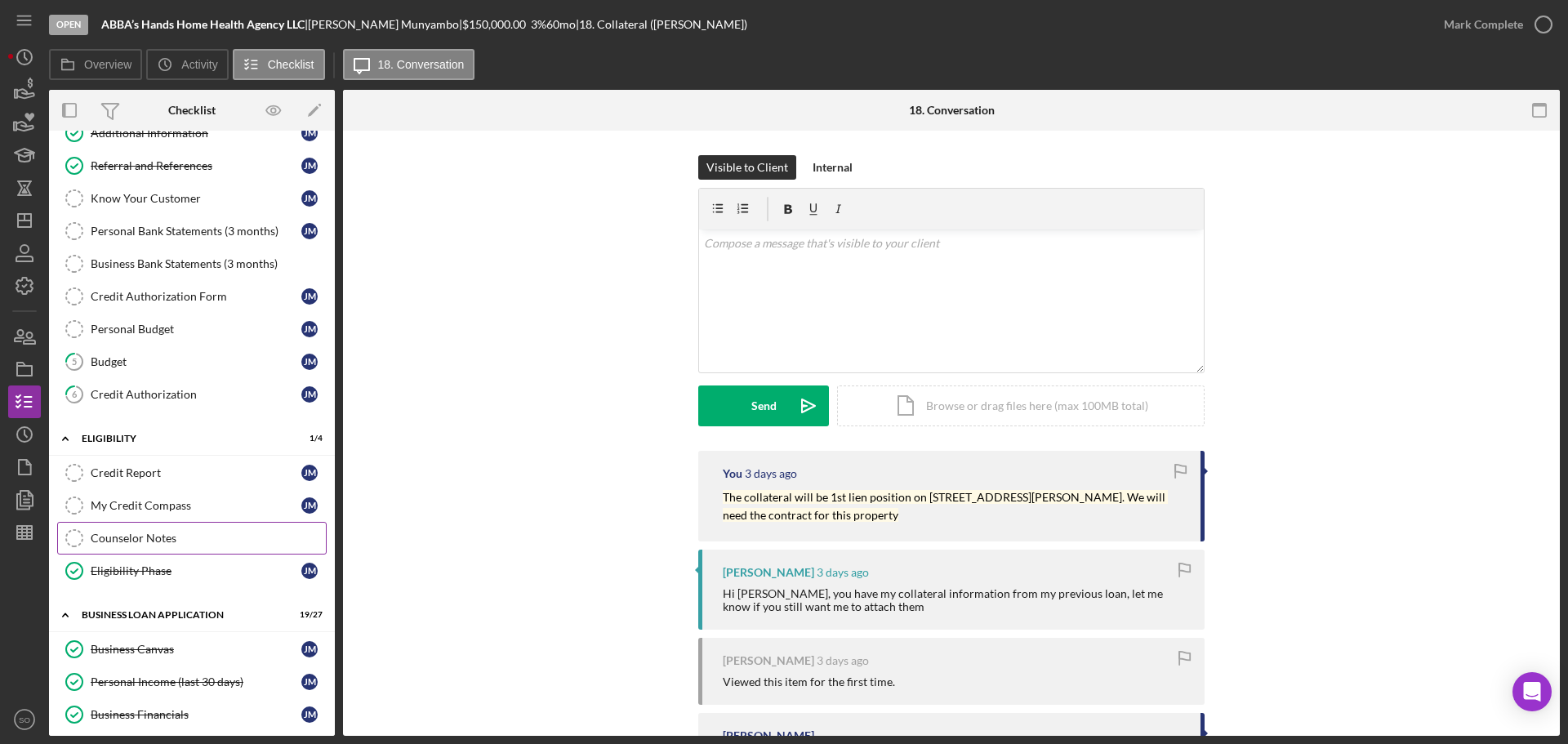
click at [137, 542] on div "Counselor Notes" at bounding box center [208, 538] width 235 height 13
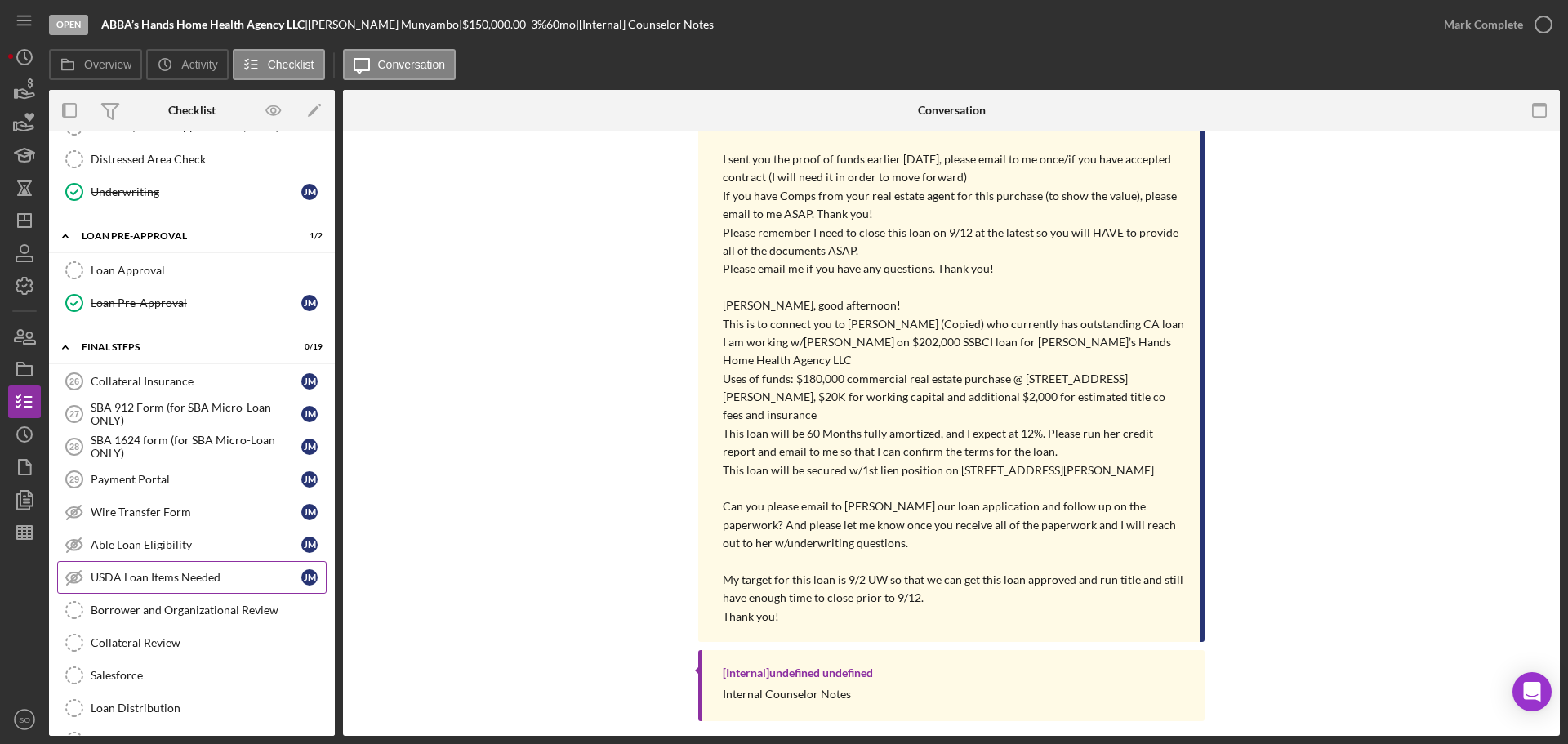
scroll to position [1509, 0]
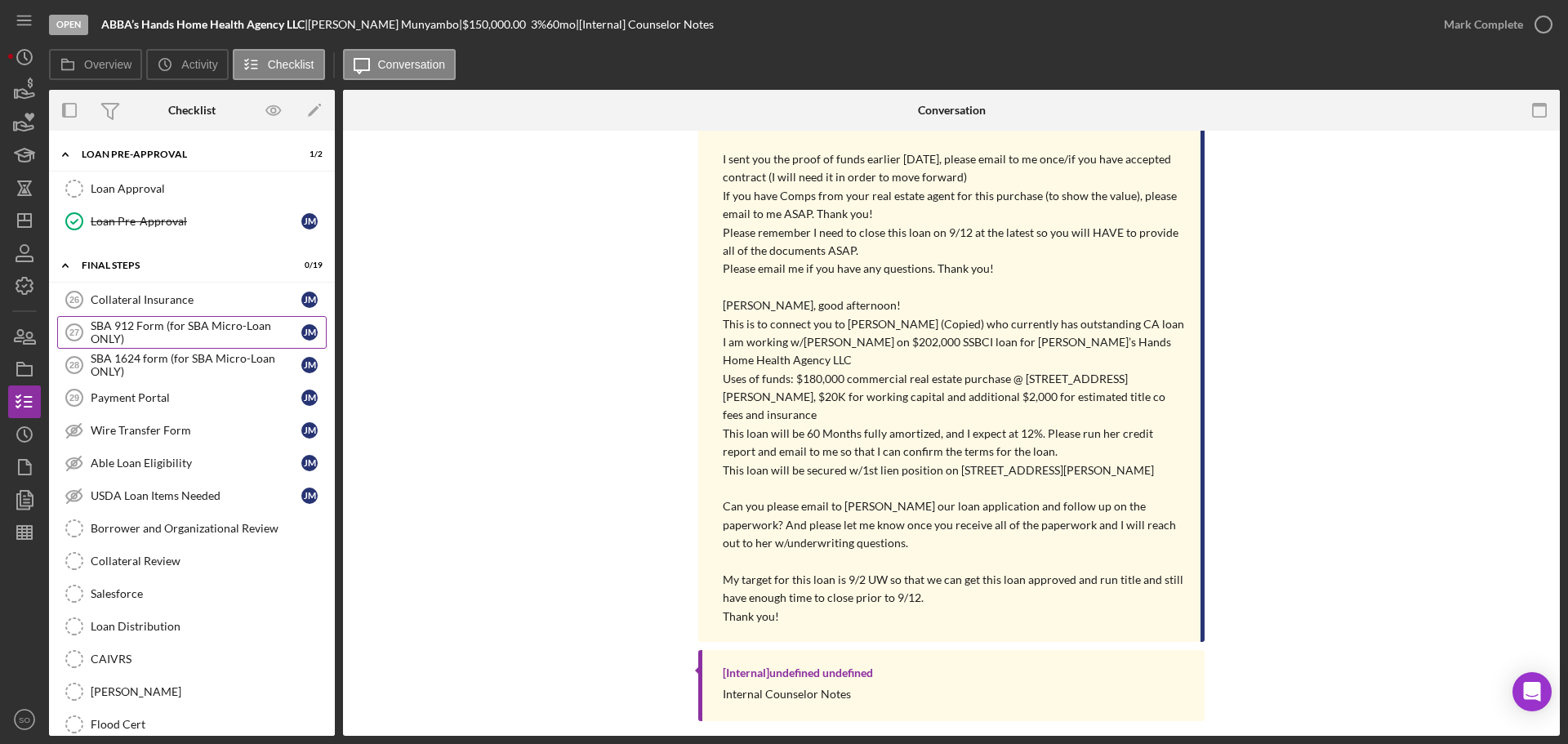
click at [153, 335] on div "SBA 912 Form (for SBA Micro-Loan ONLY)" at bounding box center [195, 333] width 210 height 26
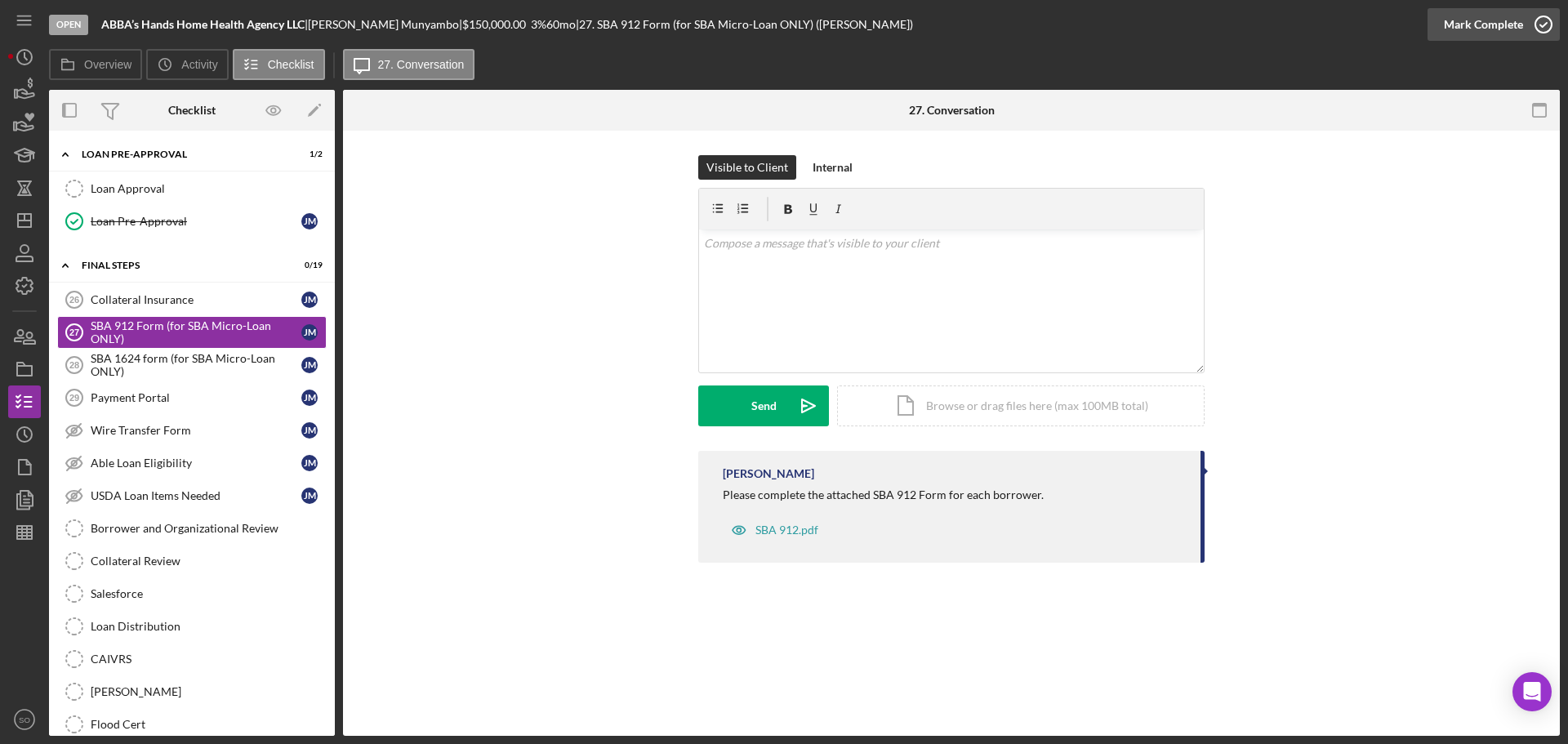
click at [1469, 30] on div "Mark Complete" at bounding box center [1484, 24] width 79 height 32
click at [161, 358] on div "SBA 1624 form (for SBA Micro-Loan ONLY)" at bounding box center [195, 365] width 210 height 26
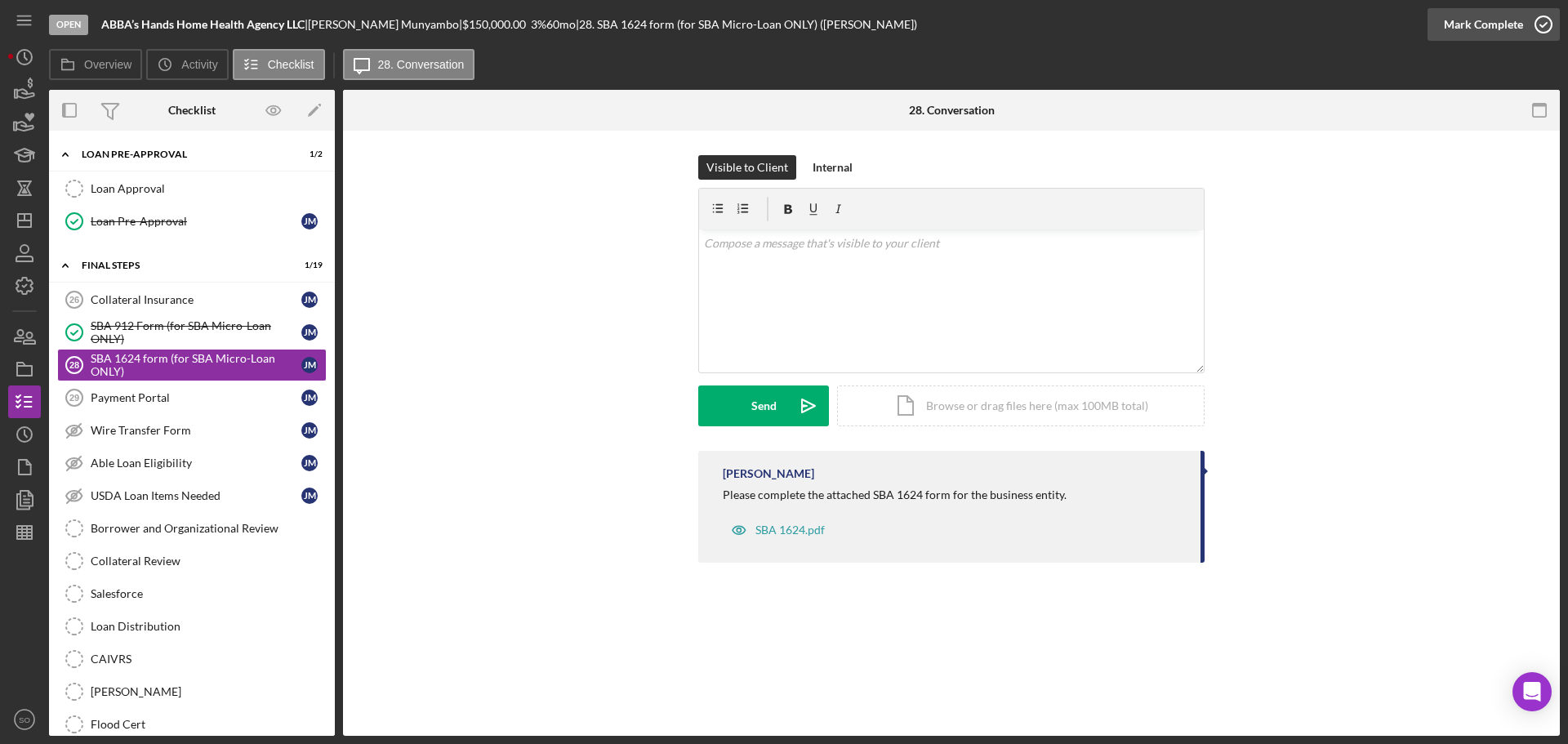
click at [1460, 30] on div "Mark Complete" at bounding box center [1484, 24] width 79 height 32
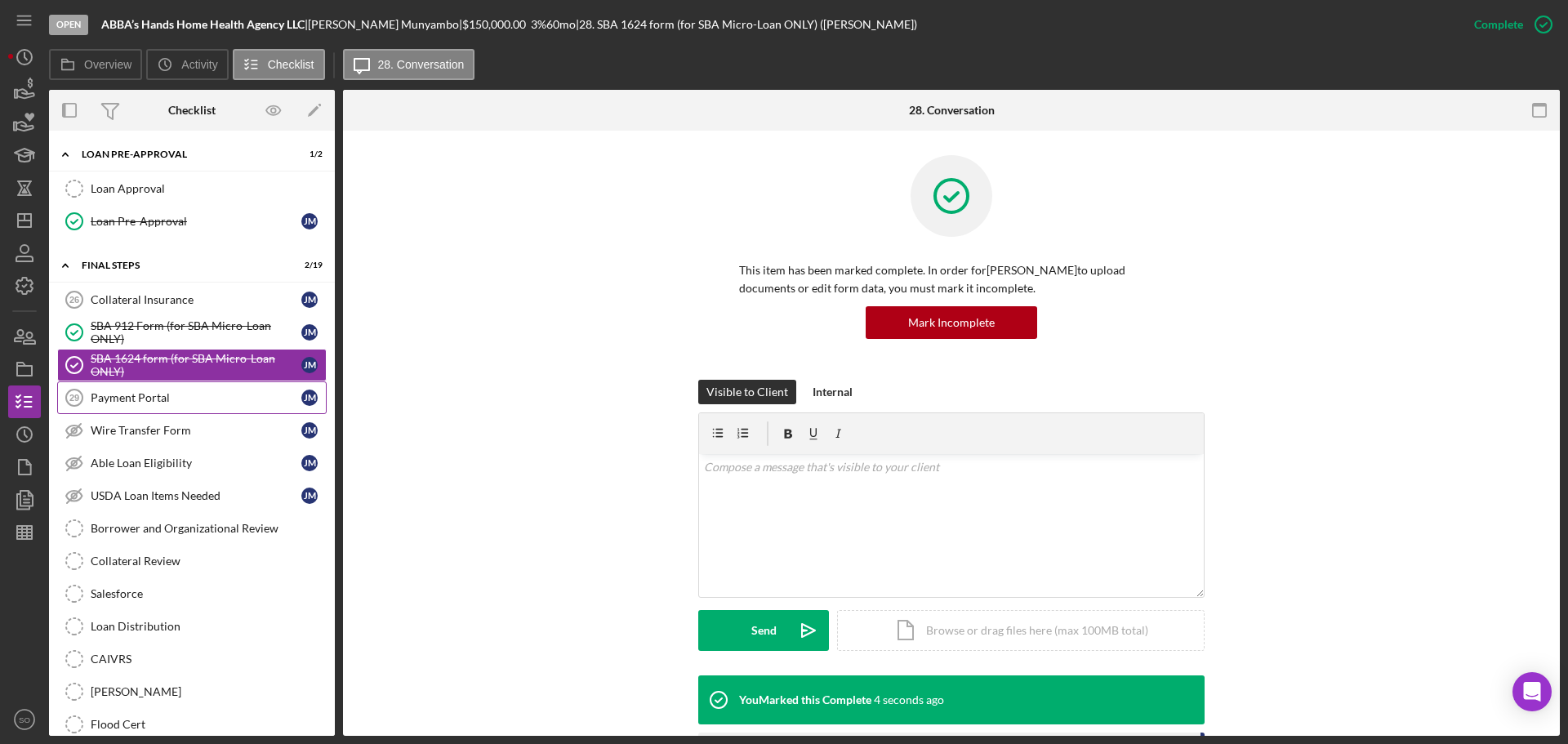
click at [143, 404] on div "Payment Portal" at bounding box center [195, 397] width 210 height 13
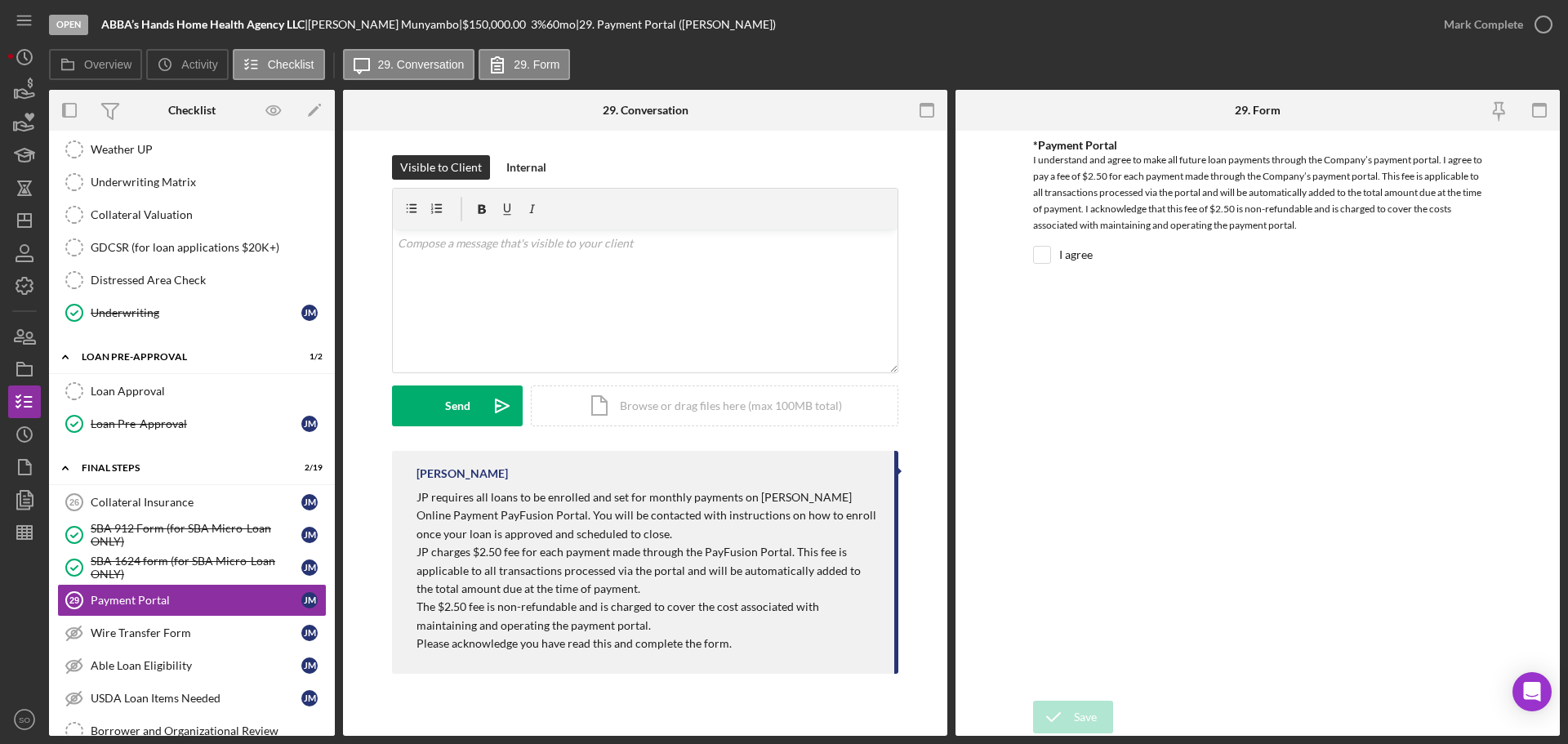
scroll to position [1388, 0]
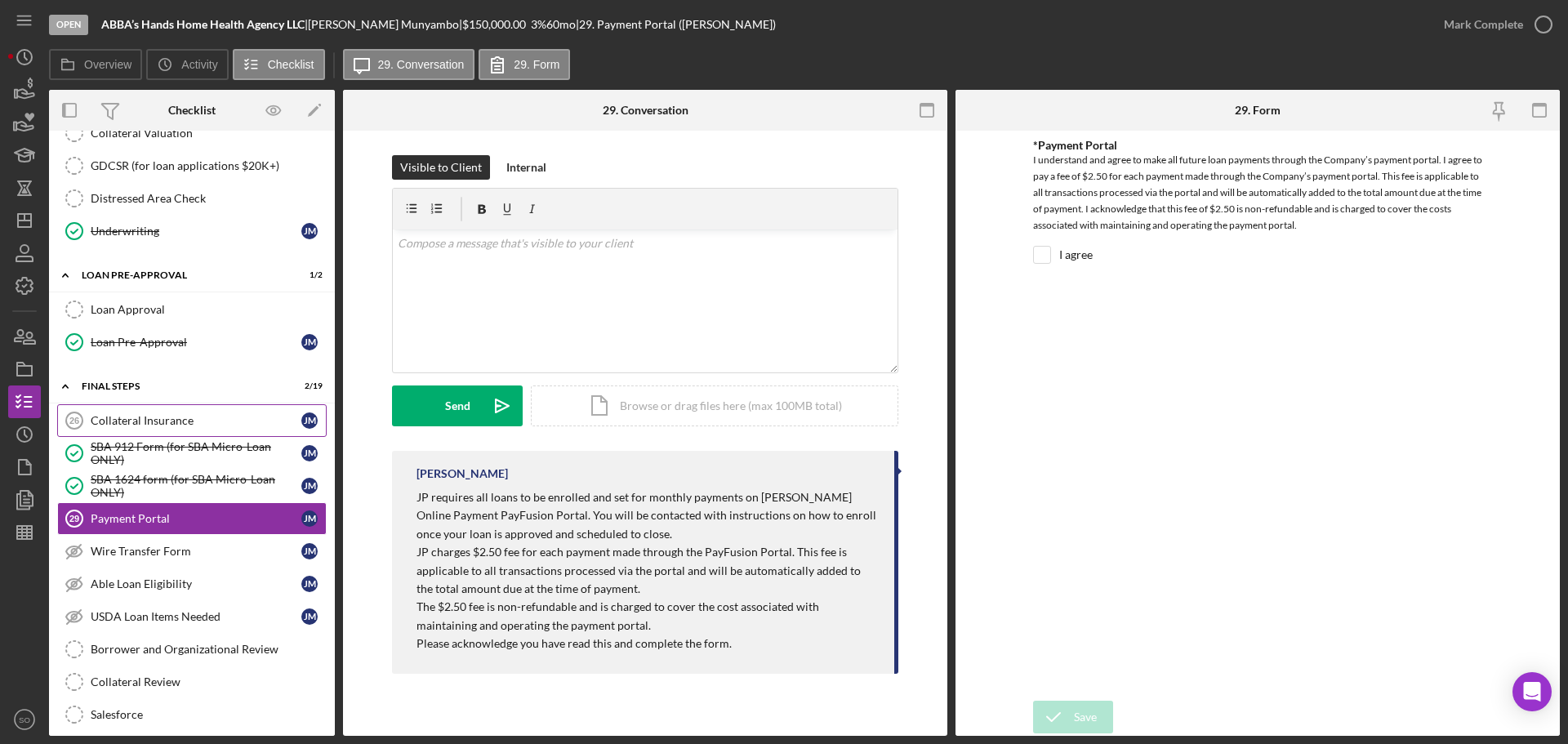
click at [137, 421] on div "Collateral Insurance" at bounding box center [195, 420] width 210 height 13
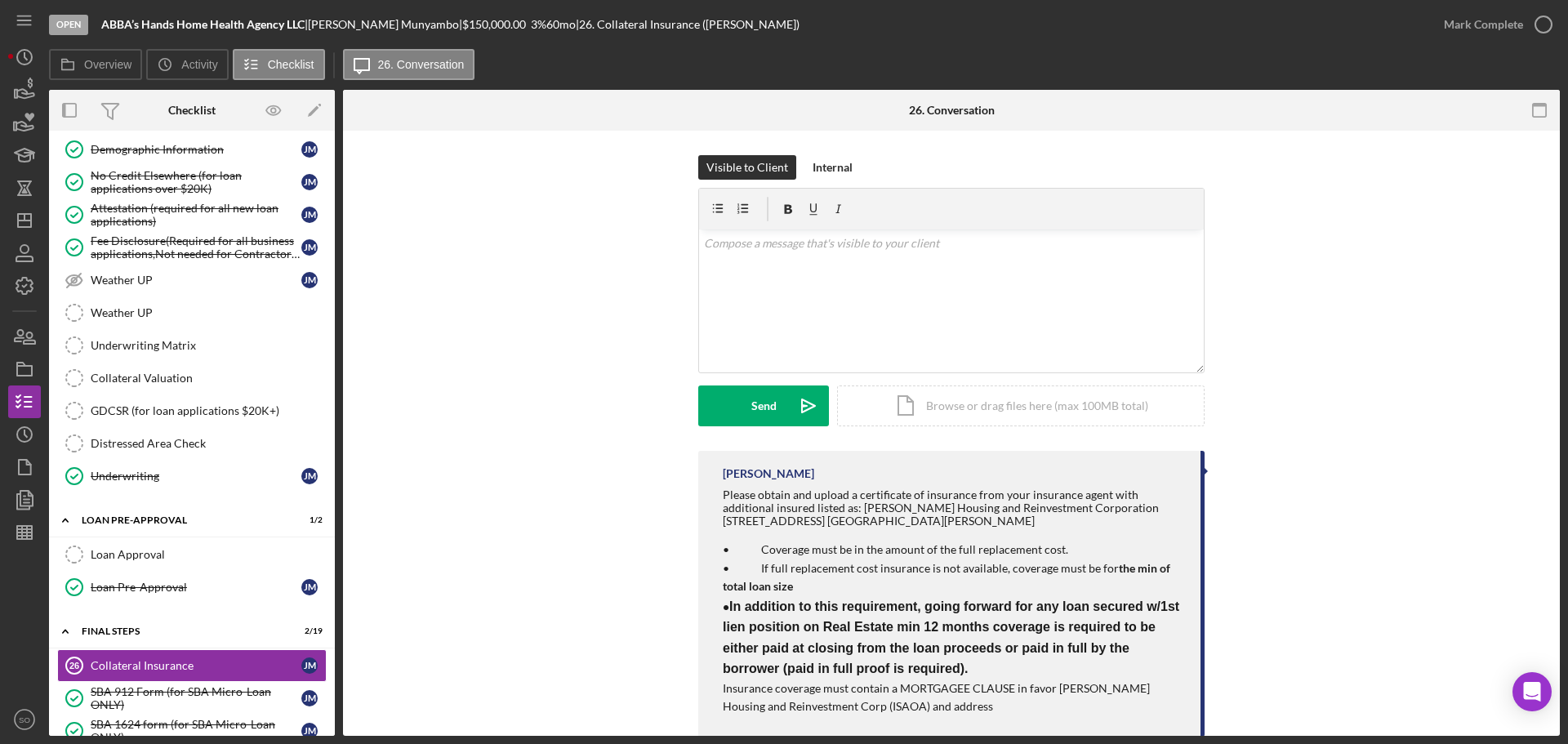
scroll to position [898, 0]
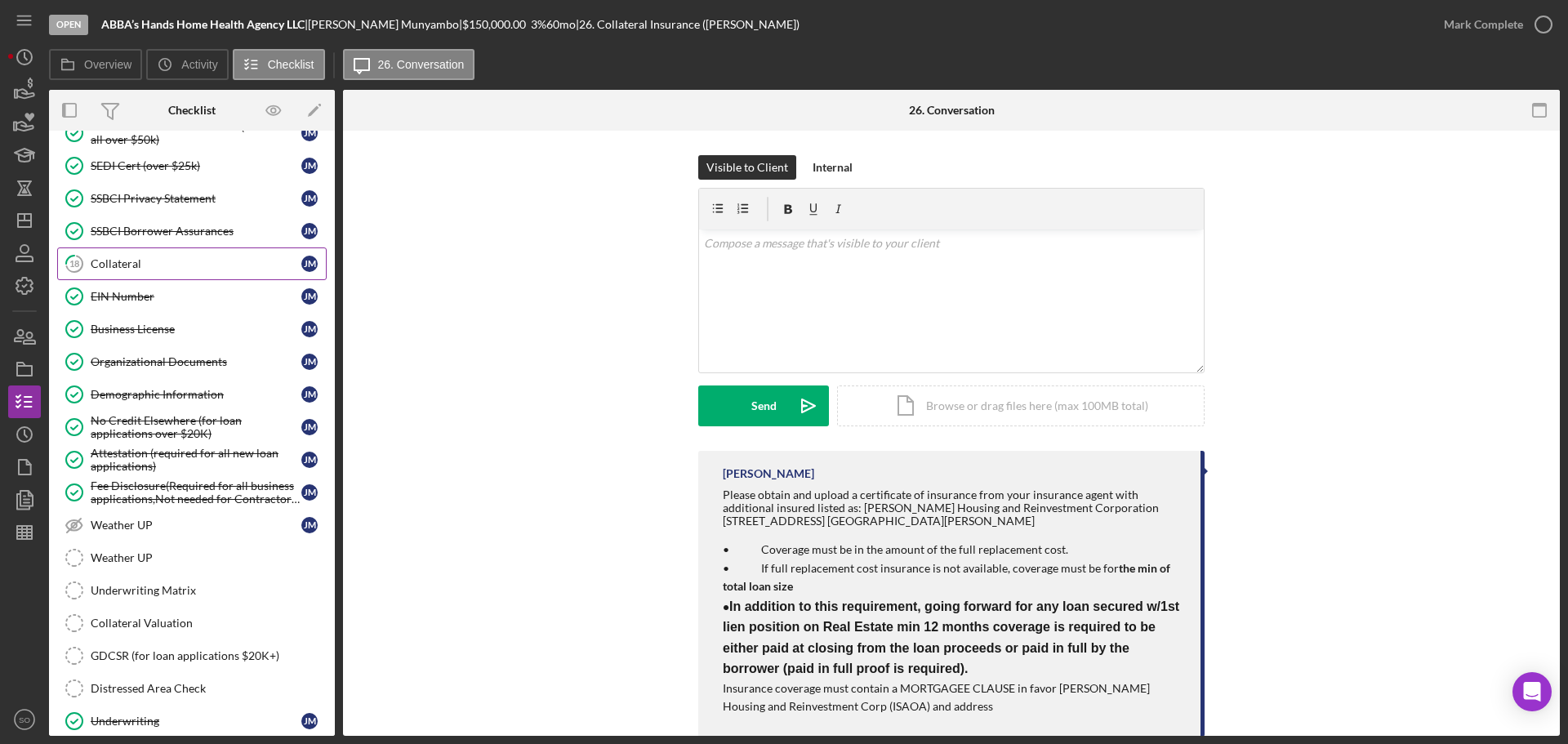
click at [127, 260] on div "Collateral" at bounding box center [195, 264] width 210 height 13
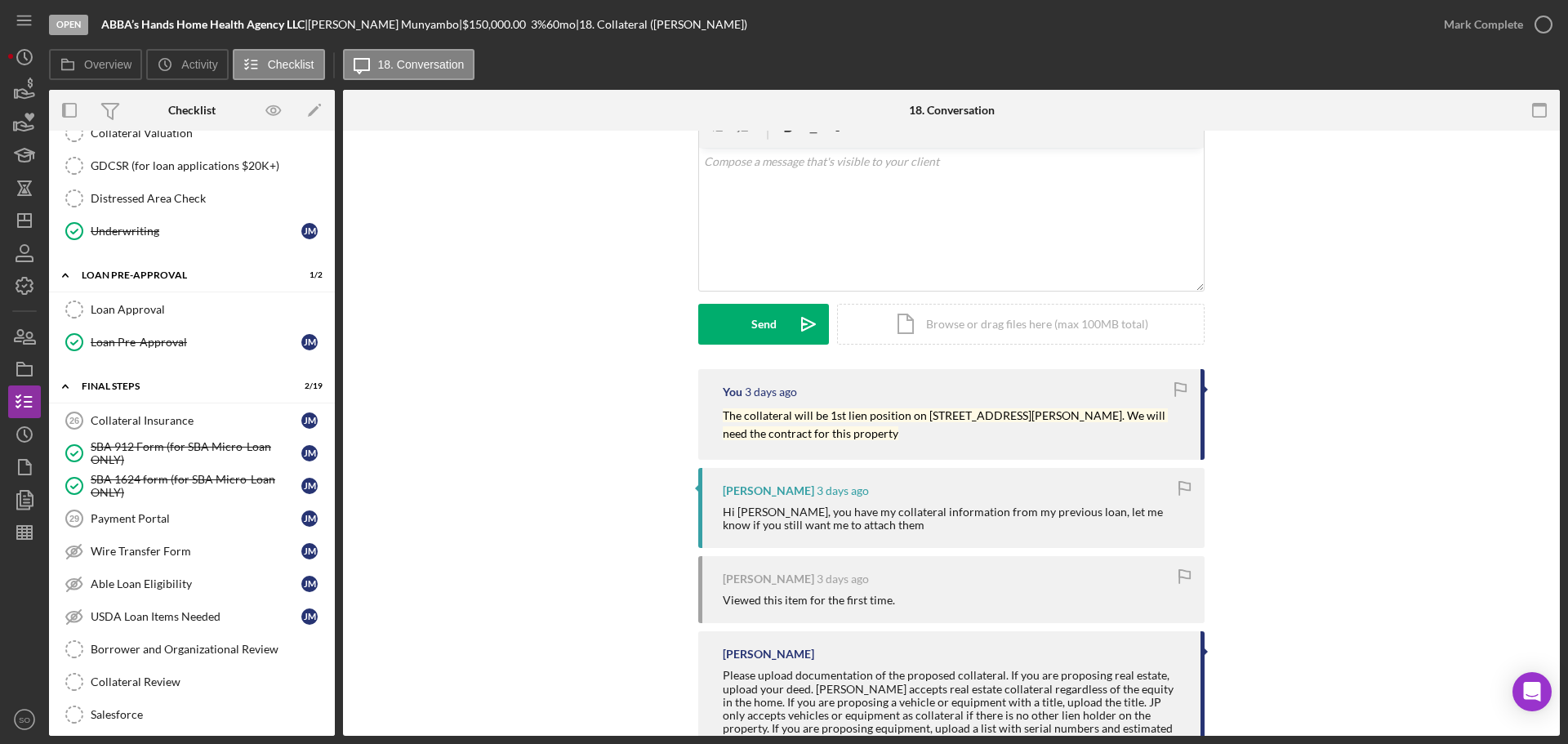
scroll to position [147, 0]
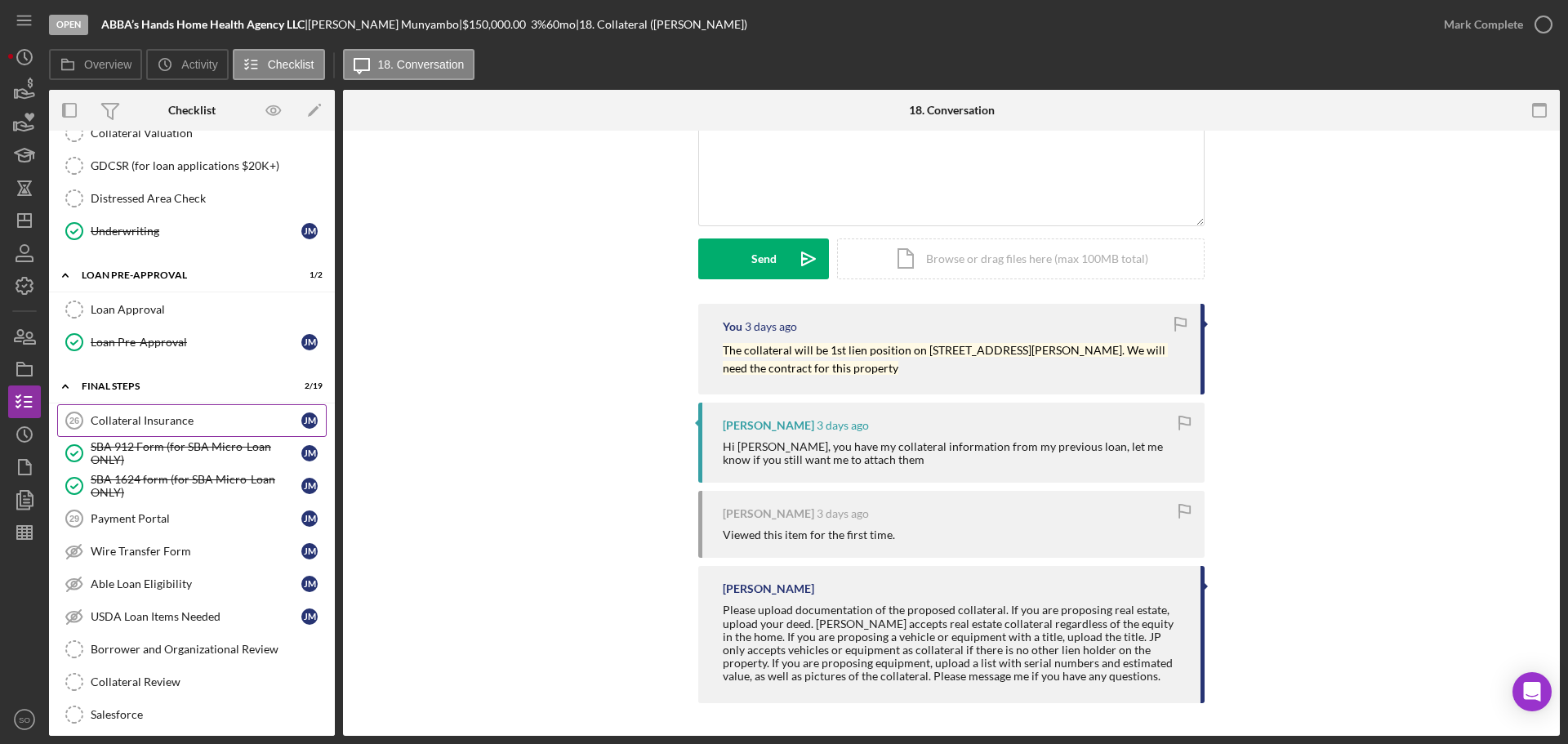
click at [128, 415] on div "Collateral Insurance" at bounding box center [195, 420] width 210 height 13
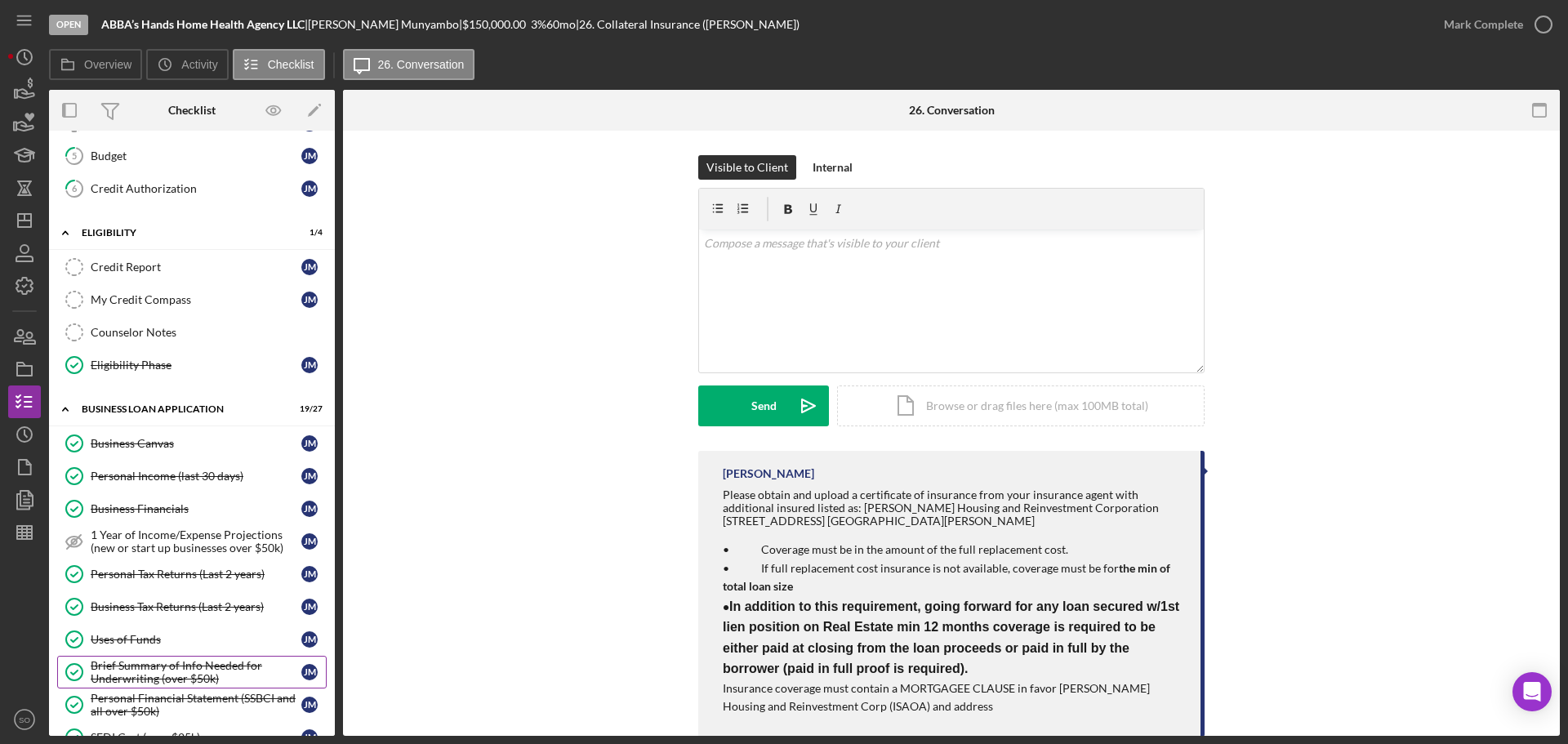
scroll to position [571, 0]
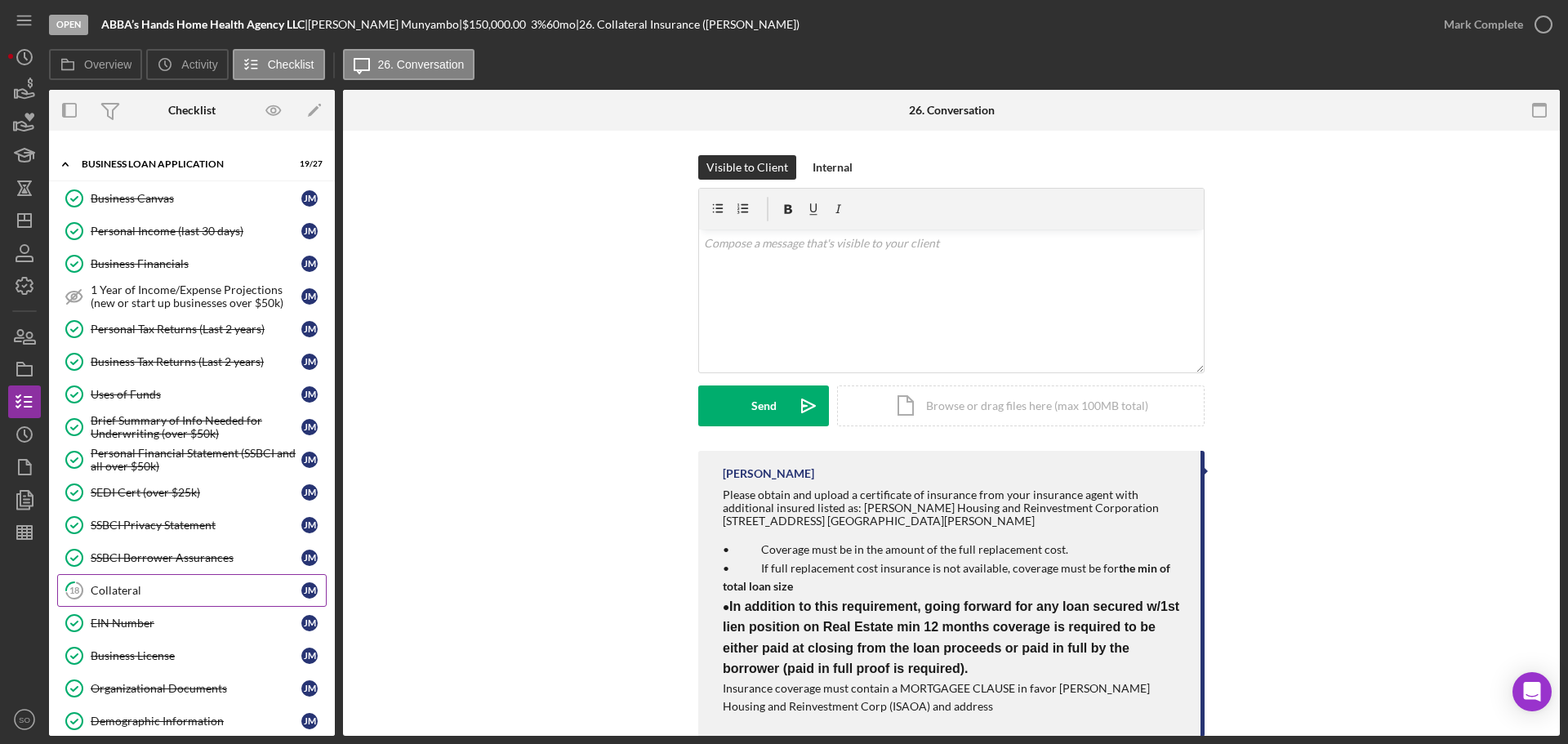
click at [142, 589] on div "Collateral" at bounding box center [195, 590] width 210 height 13
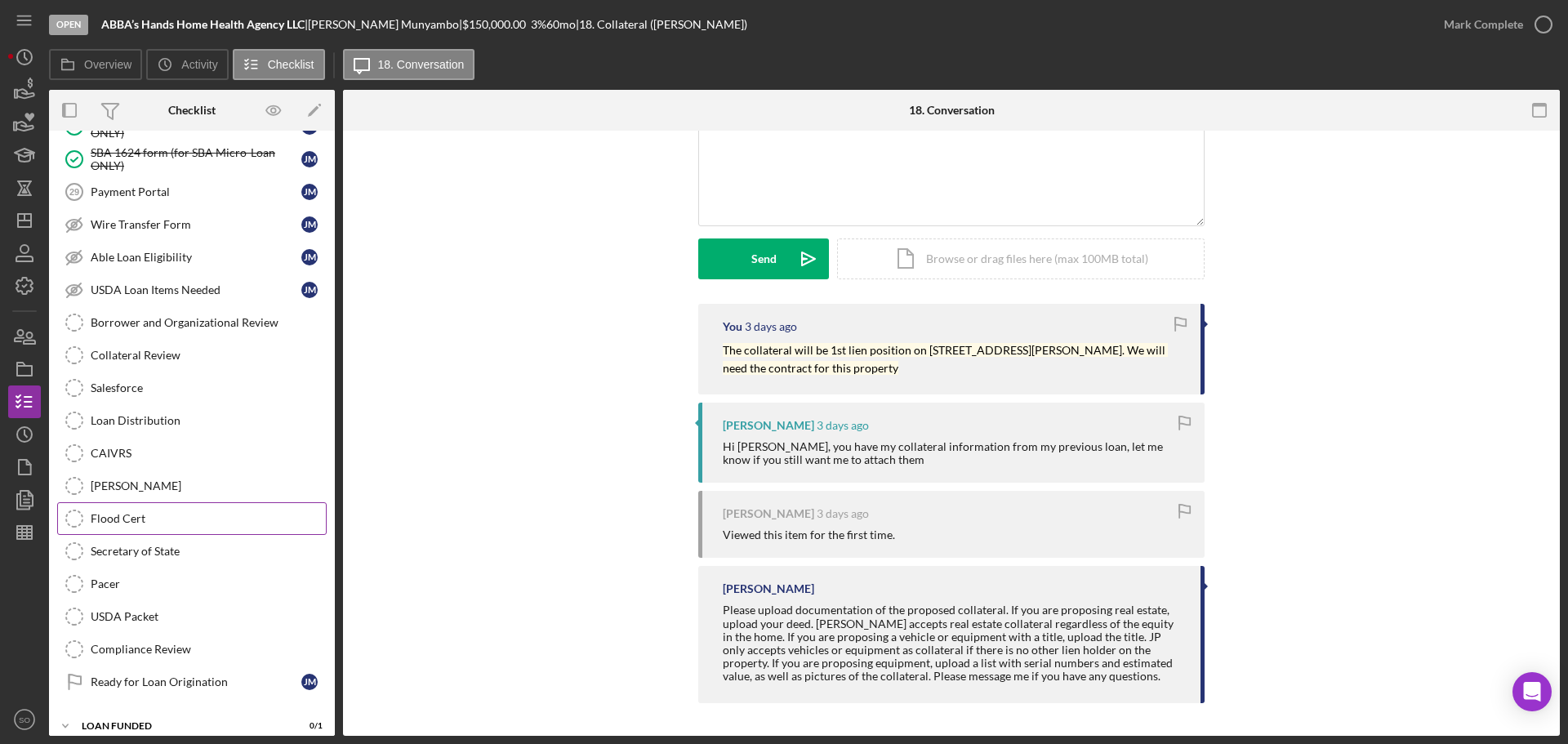
scroll to position [1469, 0]
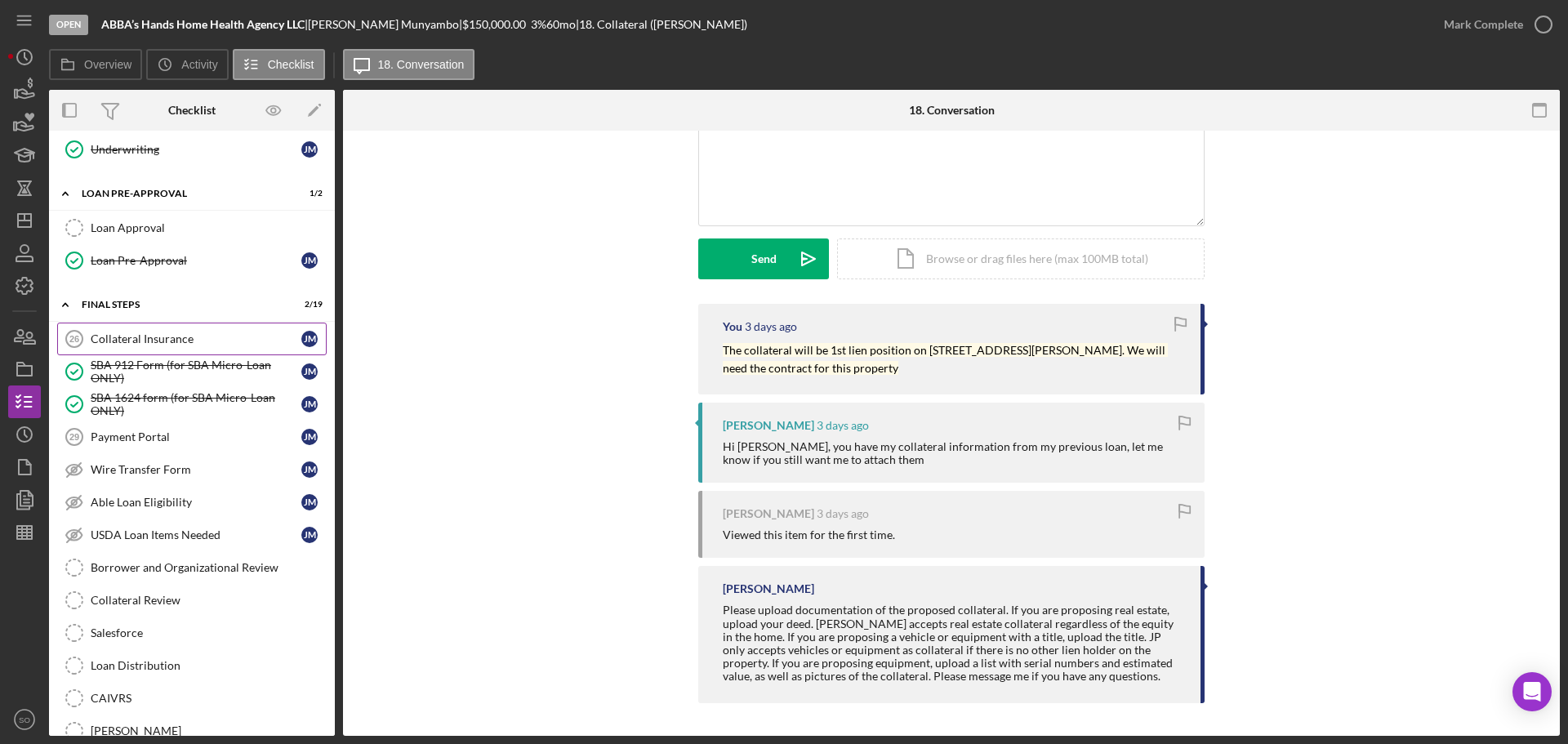
click at [143, 334] on div "Collateral Insurance" at bounding box center [195, 338] width 210 height 13
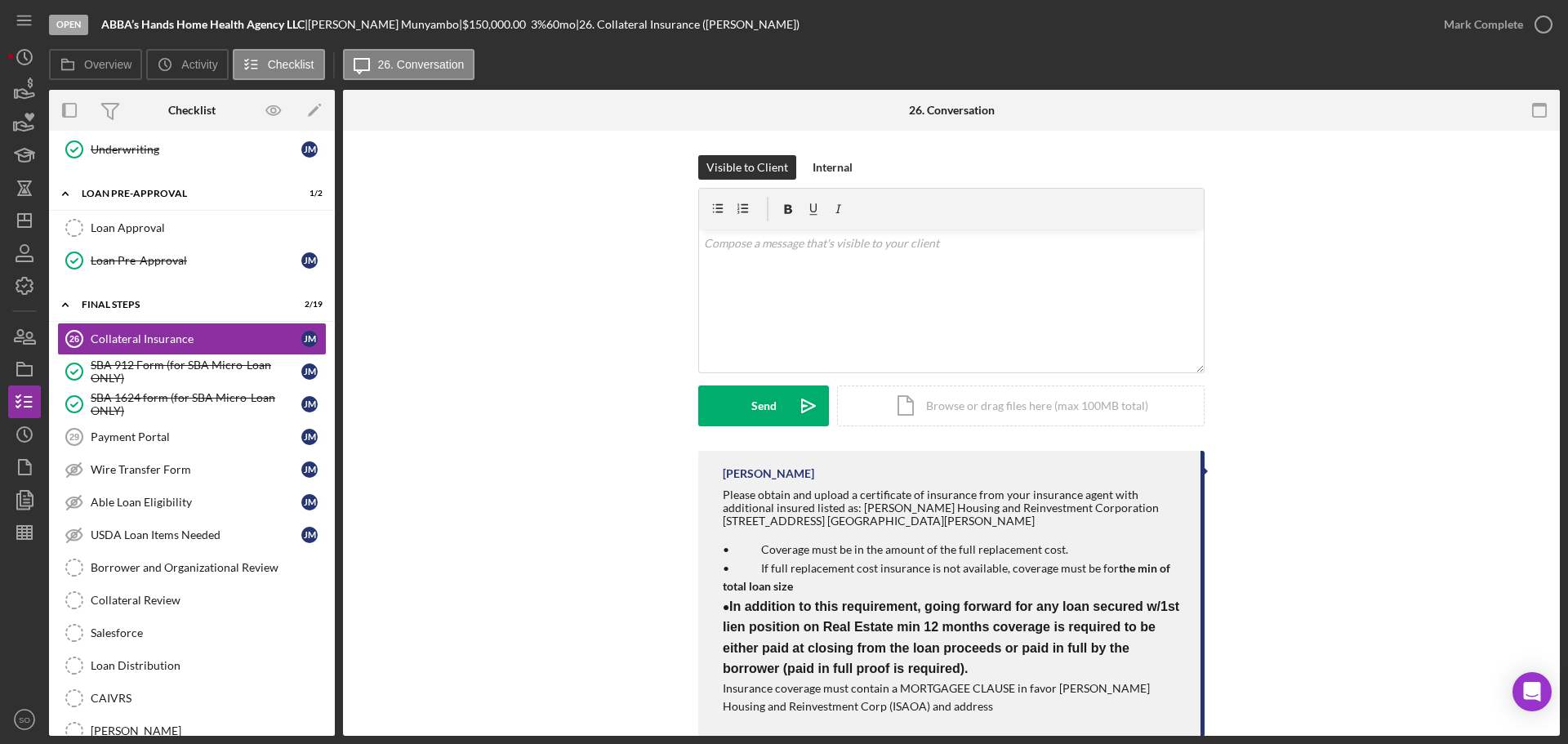
scroll to position [33, 0]
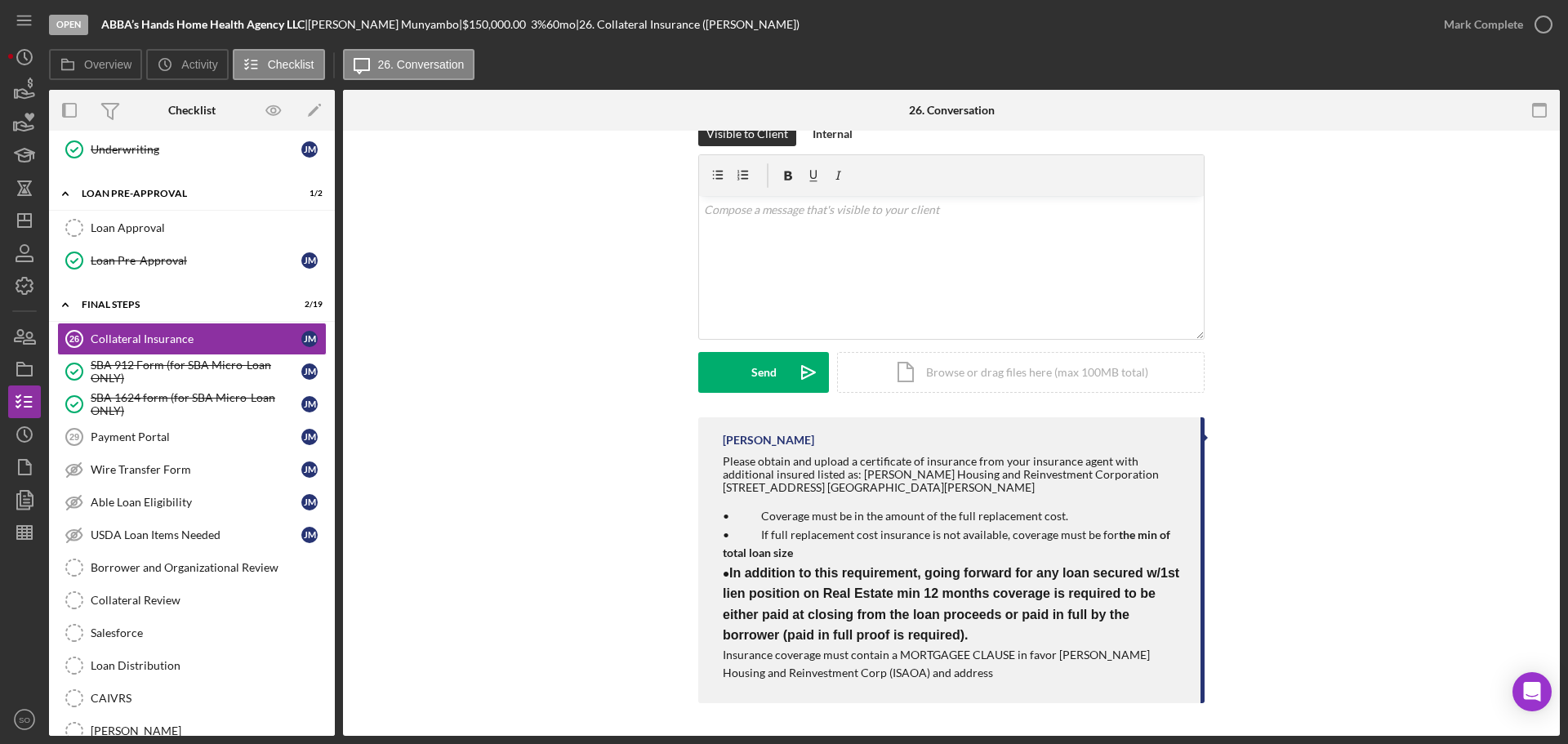
click at [984, 675] on p "Insurance coverage must contain a MORTGAGEE CLAUSE in favor [PERSON_NAME] Housi…" at bounding box center [953, 664] width 461 height 36
click at [993, 630] on p "• In addition to this requirement, going forward for any loan secured w/1st lie…" at bounding box center [953, 604] width 461 height 84
click at [978, 636] on p "• In addition to this requirement, going forward for any loan secured w/1st lie…" at bounding box center [953, 604] width 461 height 84
click at [981, 630] on p "• In addition to this requirement, going forward for any loan secured w/1st lie…" at bounding box center [953, 604] width 461 height 84
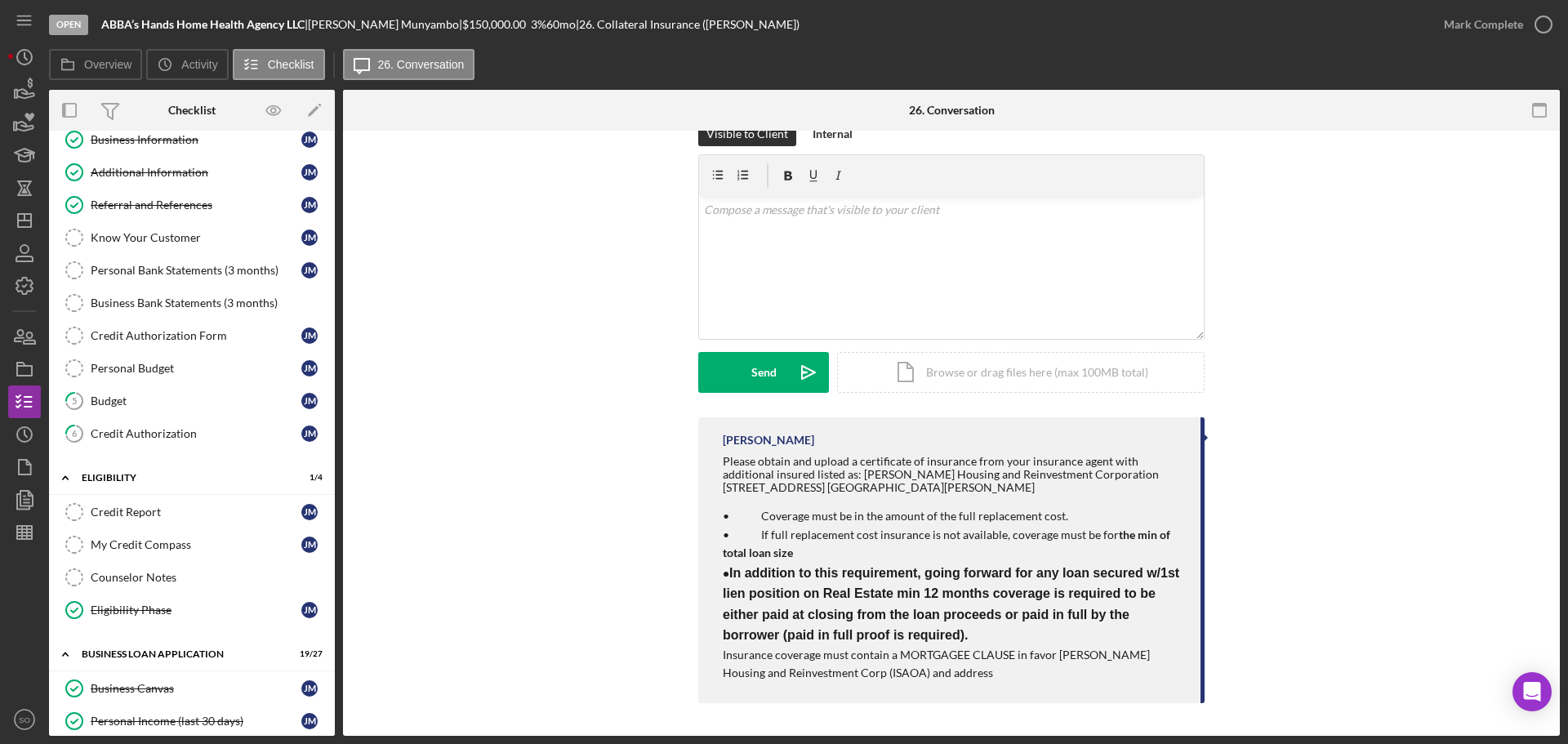
scroll to position [0, 0]
